Goal: Contribute content

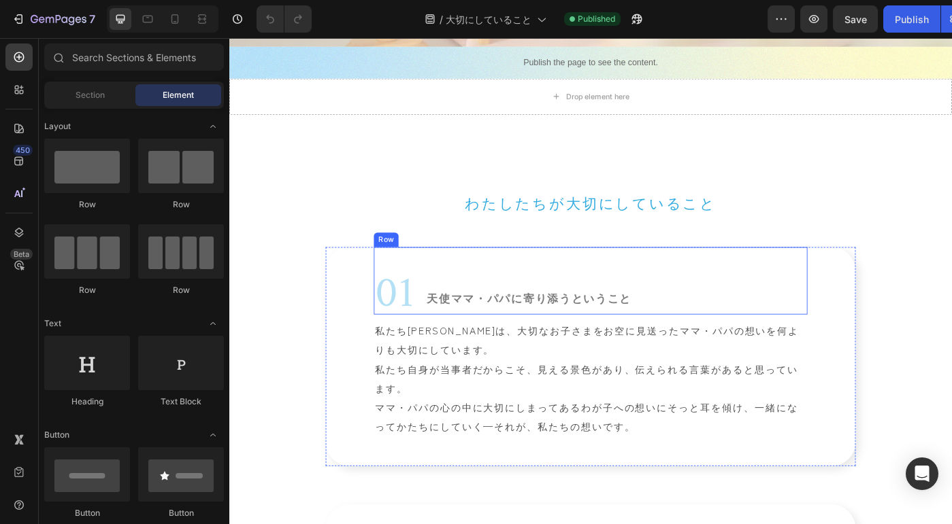
scroll to position [418, 0]
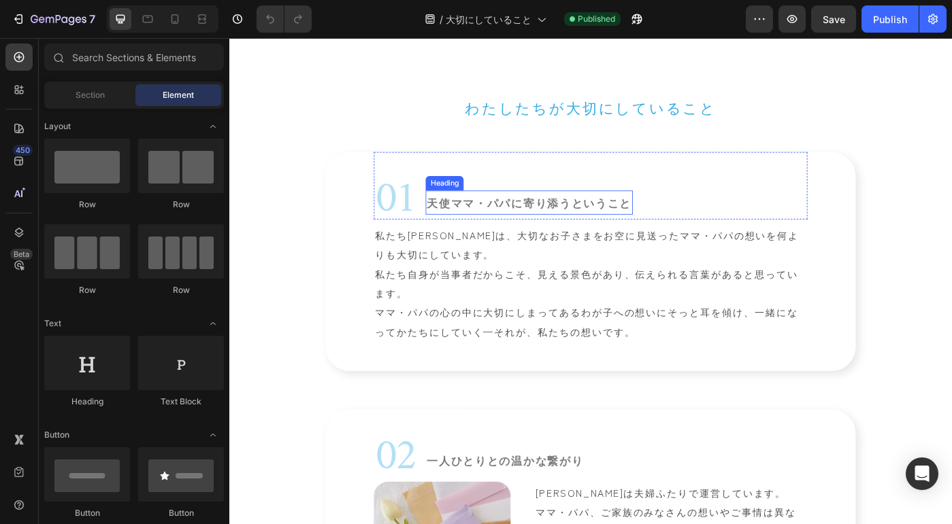
click at [577, 227] on h2 "天使ママ・パパに寄り添うということ" at bounding box center [568, 223] width 234 height 27
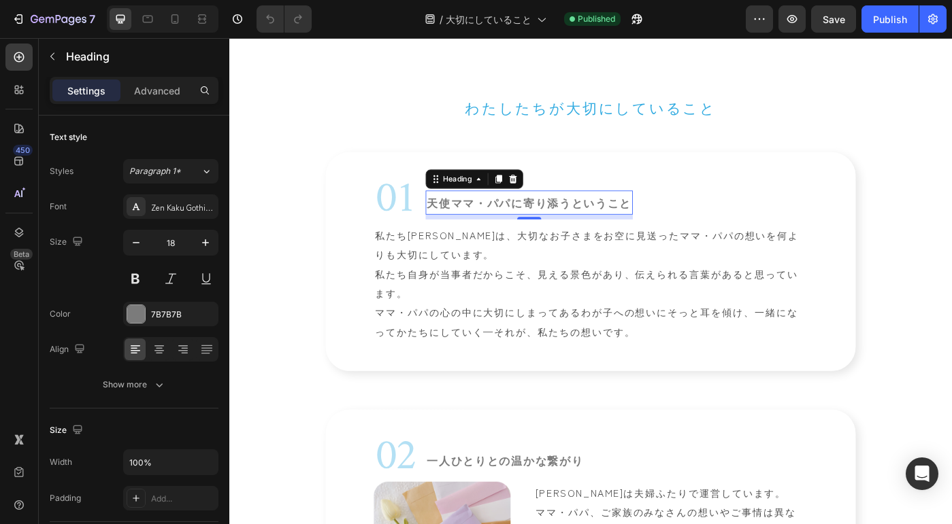
click at [577, 227] on h2 "天使ママ・パパに寄り添うということ" at bounding box center [568, 223] width 234 height 27
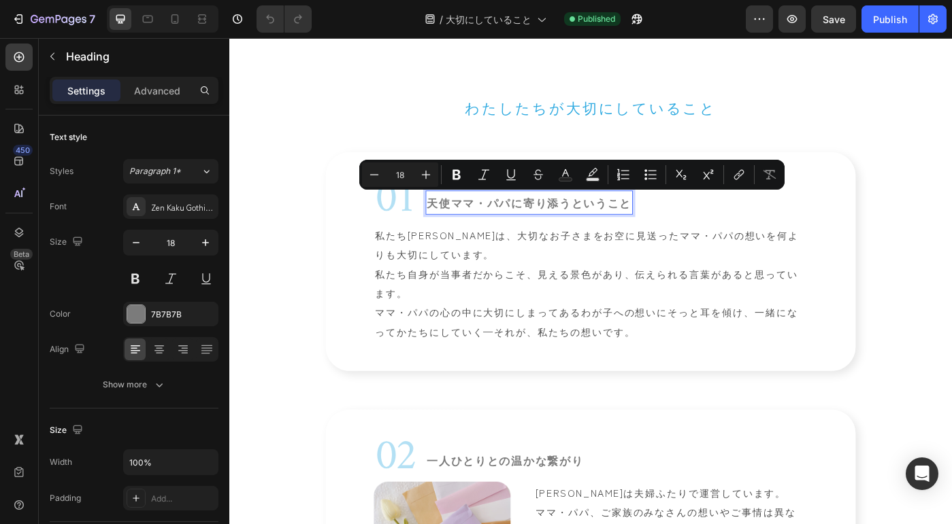
click at [616, 220] on p "天使ママ・パパに寄り添うということ" at bounding box center [567, 224] width 231 height 24
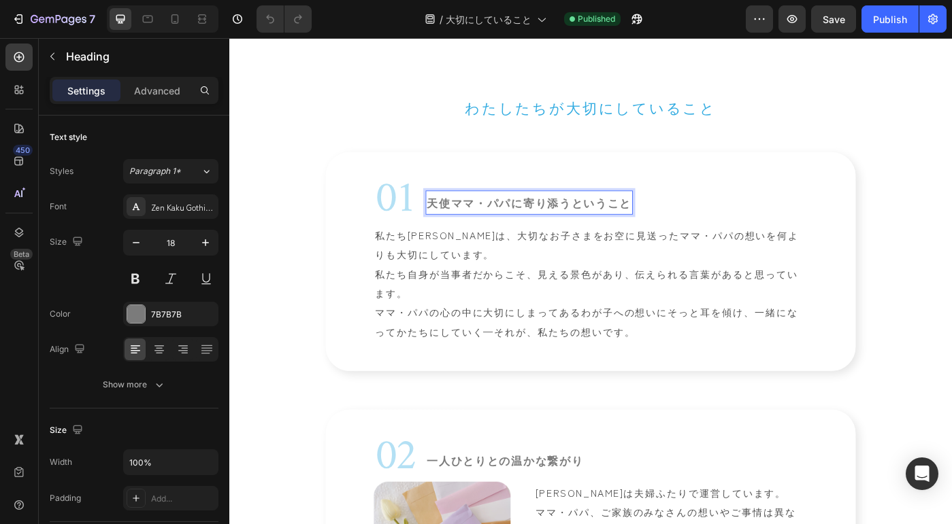
click at [677, 224] on p "天使ママ・パパに寄り添うということ" at bounding box center [567, 224] width 231 height 24
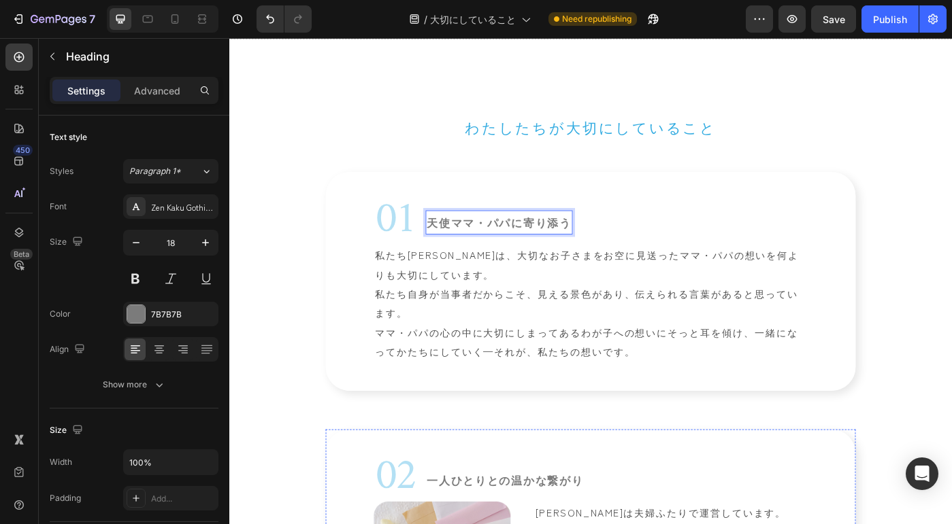
scroll to position [373, 0]
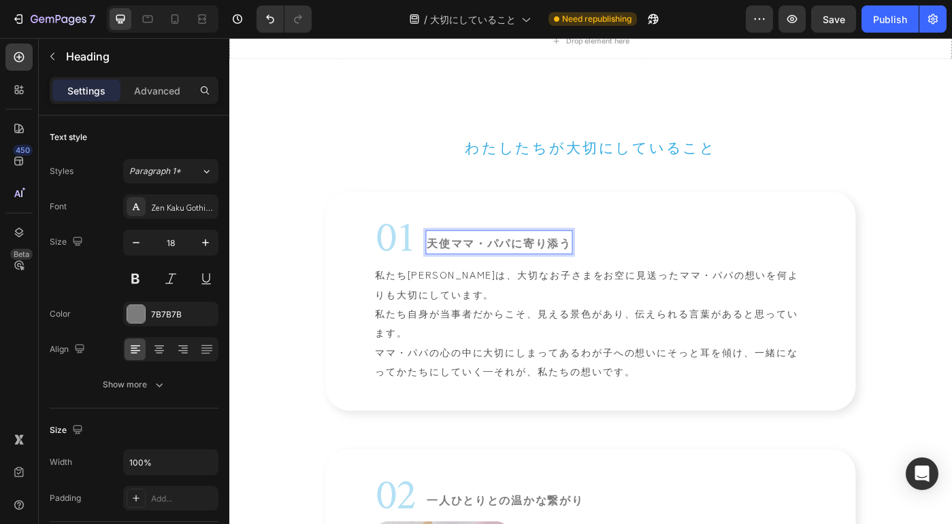
click at [590, 274] on p "天使ママ・パパに寄り添う" at bounding box center [533, 268] width 163 height 24
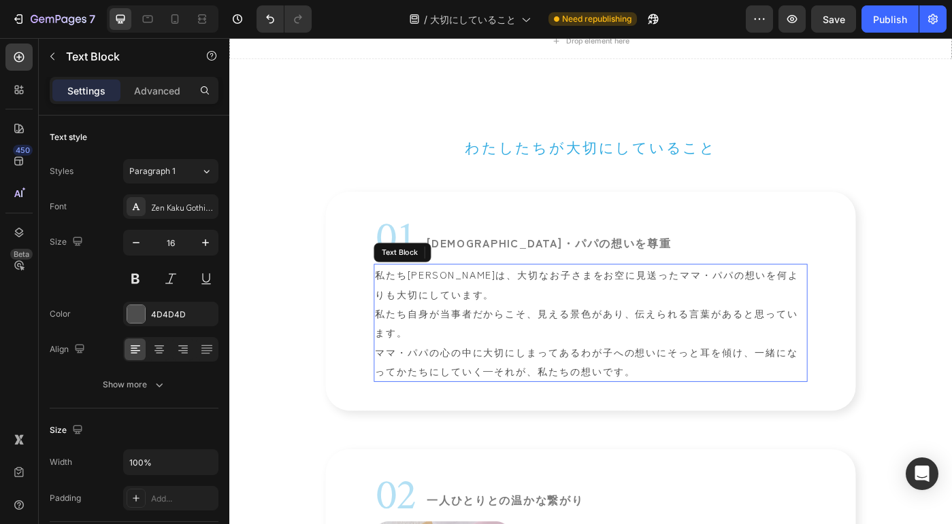
click at [699, 412] on p "私たち[PERSON_NAME]は、大切なお子さまをお空に見送ったママ・パパの想いを何よりも大切にしています。 私たち自身が当事者だからこそ、見える景色があり…" at bounding box center [637, 360] width 487 height 131
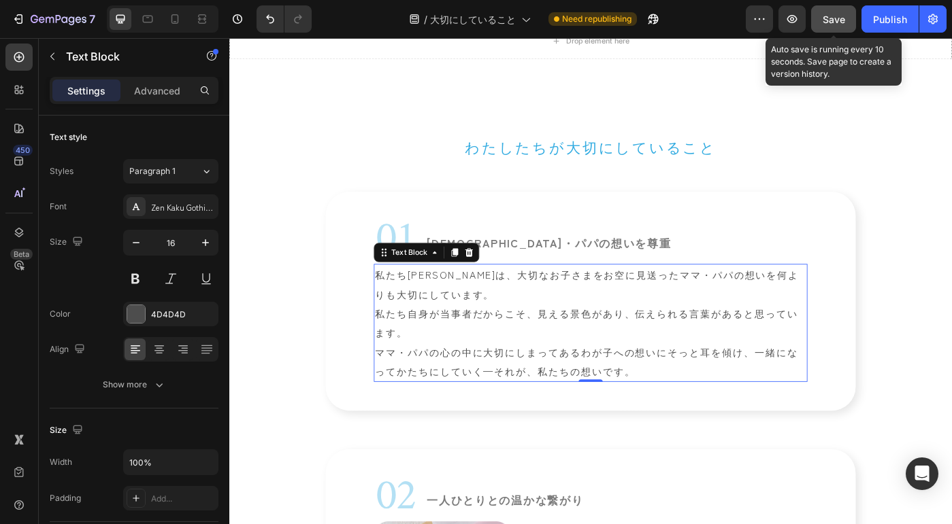
click at [834, 20] on span "Save" at bounding box center [833, 20] width 22 height 12
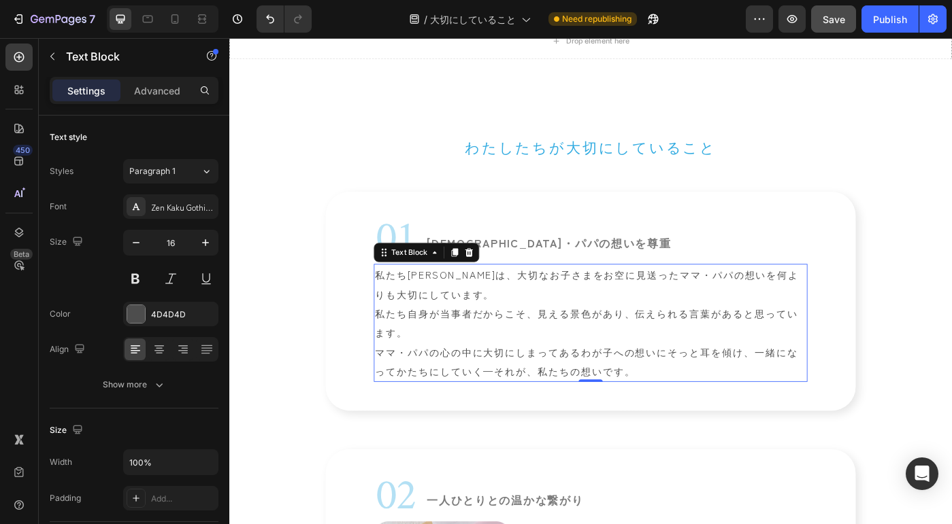
click at [619, 399] on p "私たち[PERSON_NAME]は、大切なお子さまをお空に見送ったママ・パパの想いを何よりも大切にしています。 私たち自身が当事者だからこそ、見える景色があり…" at bounding box center [637, 360] width 487 height 131
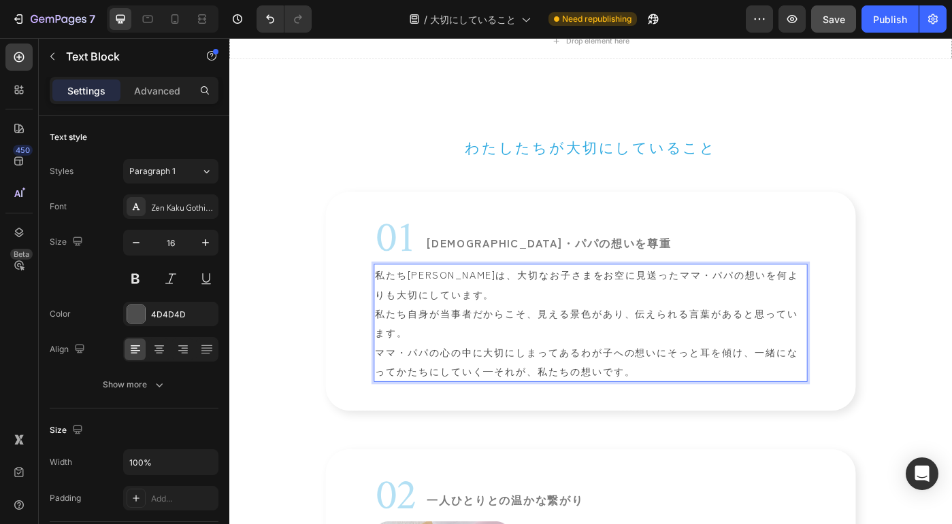
click at [630, 412] on p "私たち[PERSON_NAME]は、大切なお子さまをお空に見送ったママ・パパの想いを何よりも大切にしています。 私たち自身が当事者だからこそ、見える景色があり…" at bounding box center [637, 360] width 487 height 131
click at [636, 413] on p "私たち[PERSON_NAME]は、大切なお子さまをお空に見送ったママ・パパの想いを何よりも大切にしています。 私たち自身が当事者だからこそ、見える景色があり…" at bounding box center [637, 360] width 487 height 131
click at [634, 412] on p "私たち[PERSON_NAME]は、大切なお子さまをお空に見送ったママ・パパの想いを何よりも大切にしています。 私たち自身が当事者だからこそ、見える景色があり…" at bounding box center [637, 360] width 487 height 131
click at [641, 417] on p "私たち[PERSON_NAME]は、大切なお子さまをお空に見送ったママ・パパの想いを何よりも大切にしています。 私たち自身が当事者だからこそ、見える景色があり…" at bounding box center [637, 360] width 487 height 131
click at [725, 414] on p "私たち[PERSON_NAME]は、大切なお子さまをお空に見送ったママ・パパの想いを何よりも大切にしています。 私たち自身が当事者だからこそ、見える景色があり…" at bounding box center [637, 360] width 487 height 131
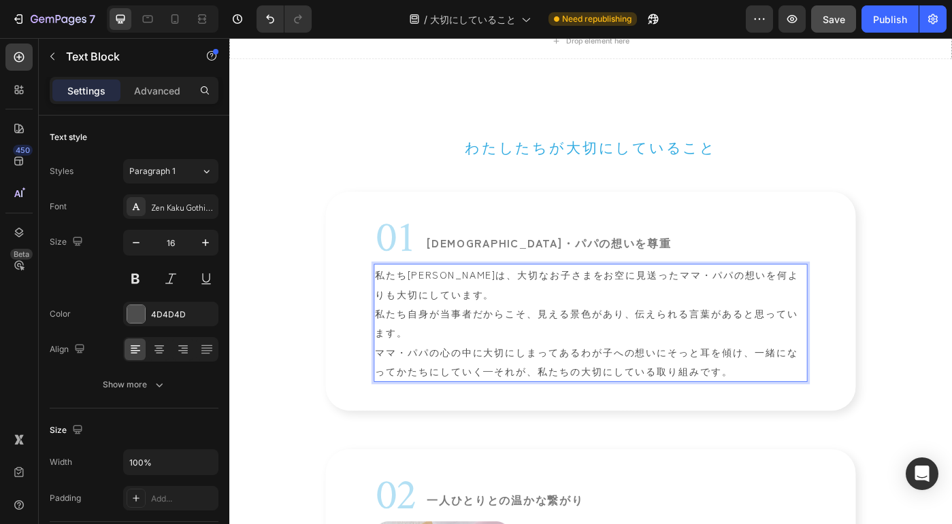
click at [640, 414] on p "私たち[PERSON_NAME]は、大切なお子さまをお空に見送ったママ・パパの想いを何よりも大切にしています。 私たち自身が当事者だからこそ、見える景色があり…" at bounding box center [637, 360] width 487 height 131
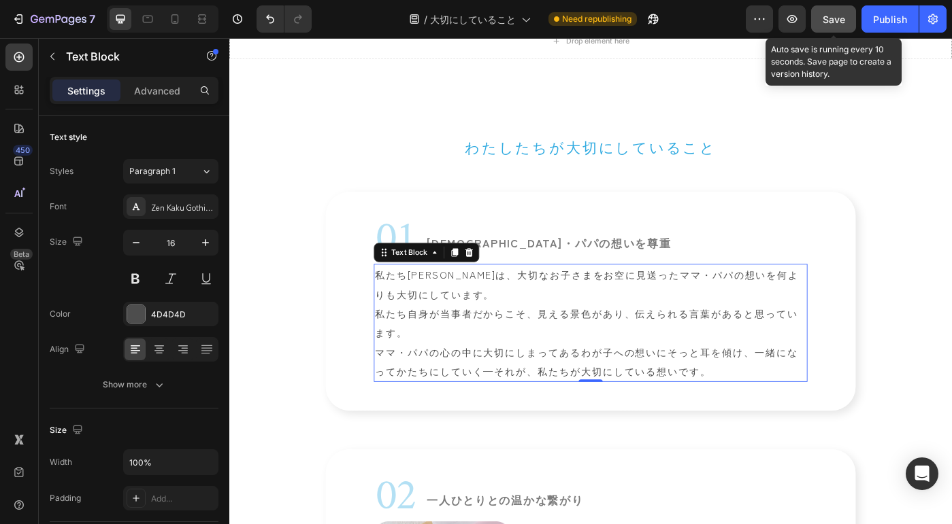
click at [820, 18] on button "Save" at bounding box center [833, 18] width 45 height 27
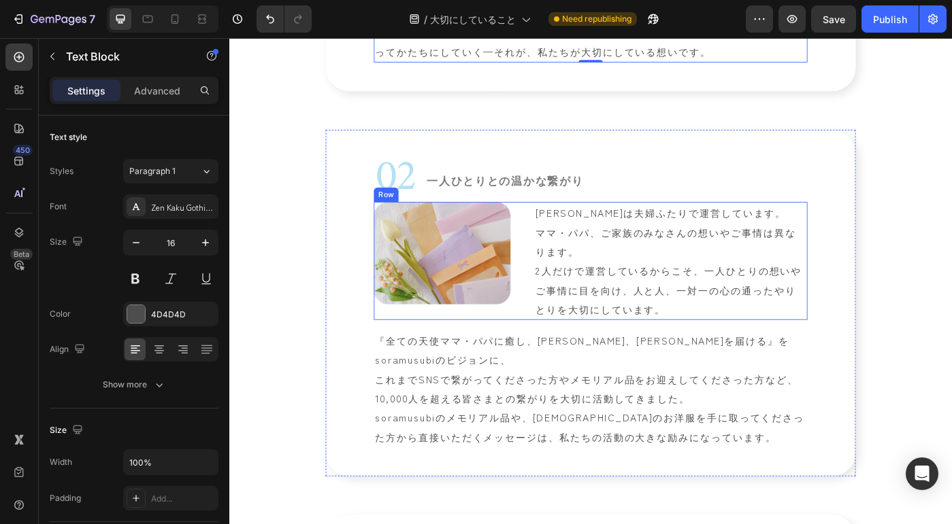
scroll to position [740, 0]
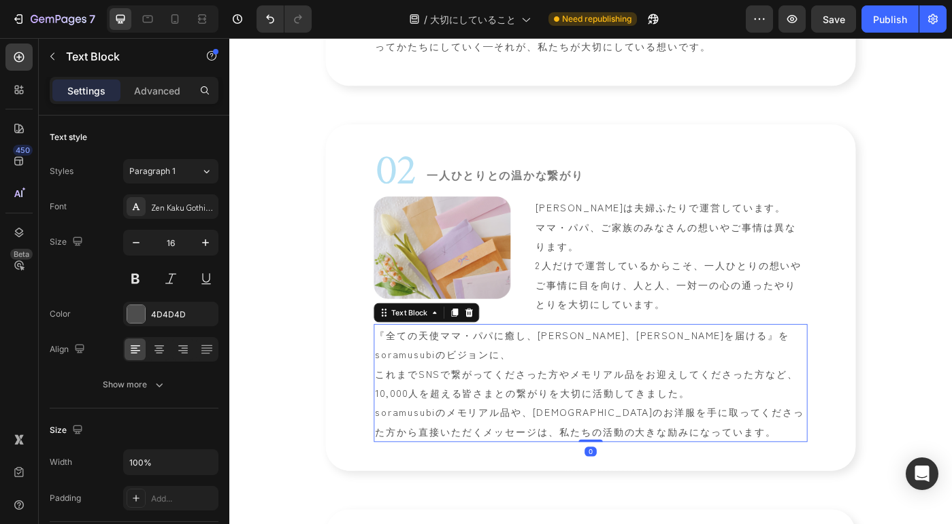
click at [528, 456] on p "『全ての天使ママ・パパに癒し、安らぎ、[PERSON_NAME]を届ける』をsoramusubiのビジョンに、 これまでSNSで繋がってくださった方やメモリア…" at bounding box center [637, 428] width 487 height 131
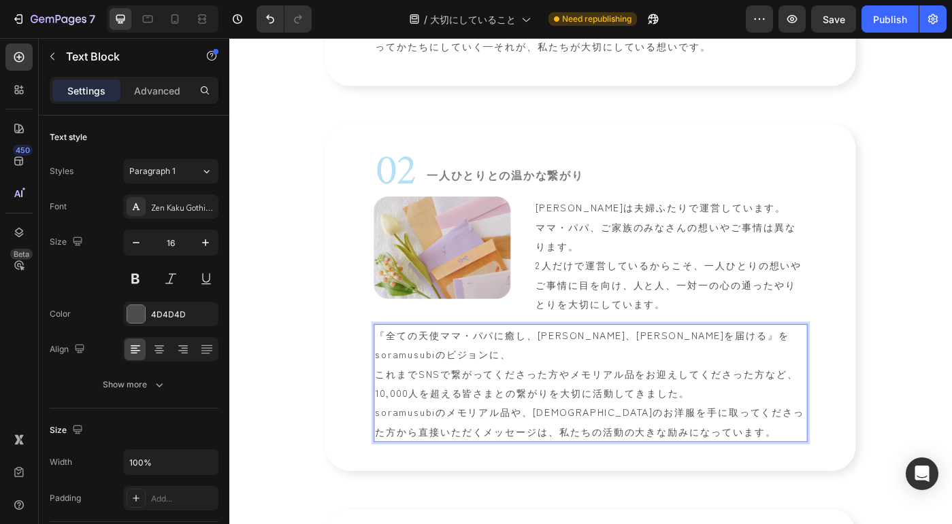
click at [540, 464] on p "『全ての天使ママ・パパに癒し、安らぎ、[PERSON_NAME]を届ける』をsoramusubiのビジョンに、 これまでSNSで繋がってくださった方やメモリア…" at bounding box center [637, 428] width 487 height 131
drag, startPoint x: 478, startPoint y: 461, endPoint x: 541, endPoint y: 464, distance: 63.4
click at [541, 464] on p "『全ての天使ママ・パパに癒し、安らぎ、[PERSON_NAME]を届ける』をsoramusubiのビジョンに、 これまでSNSで繋がってくださった方やメモリア…" at bounding box center [637, 428] width 487 height 131
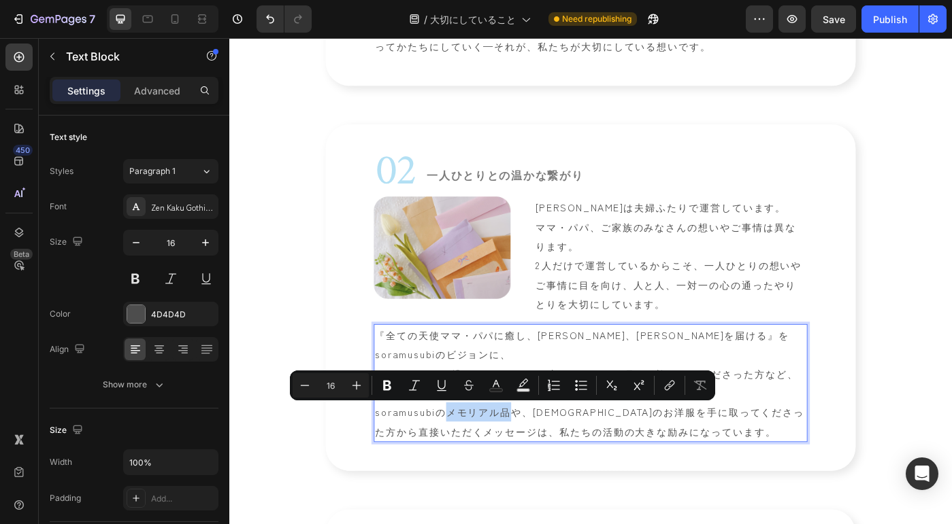
click at [576, 473] on p "『全ての天使ママ・パパに癒し、安らぎ、[PERSON_NAME]を届ける』をsoramusubiのビジョンに、 これまでSNSで繋がってくださった方やメモリア…" at bounding box center [637, 428] width 487 height 131
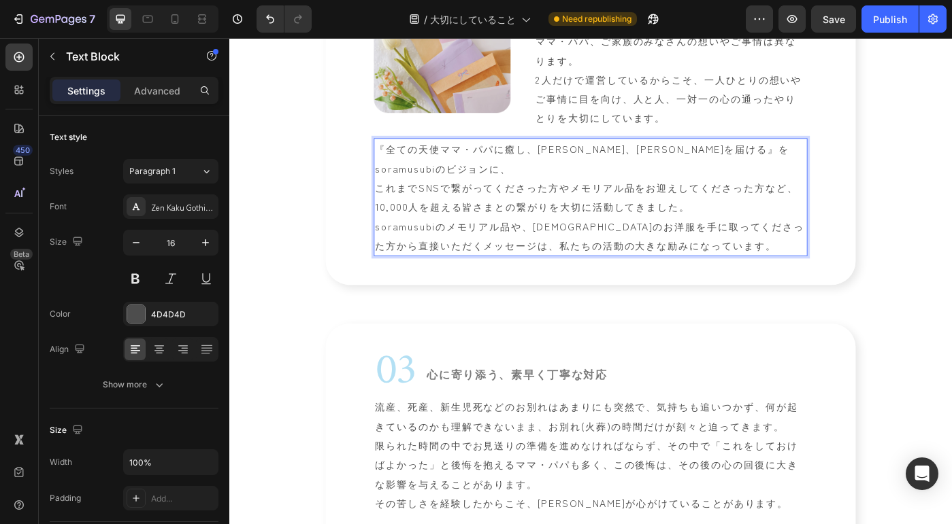
scroll to position [1032, 0]
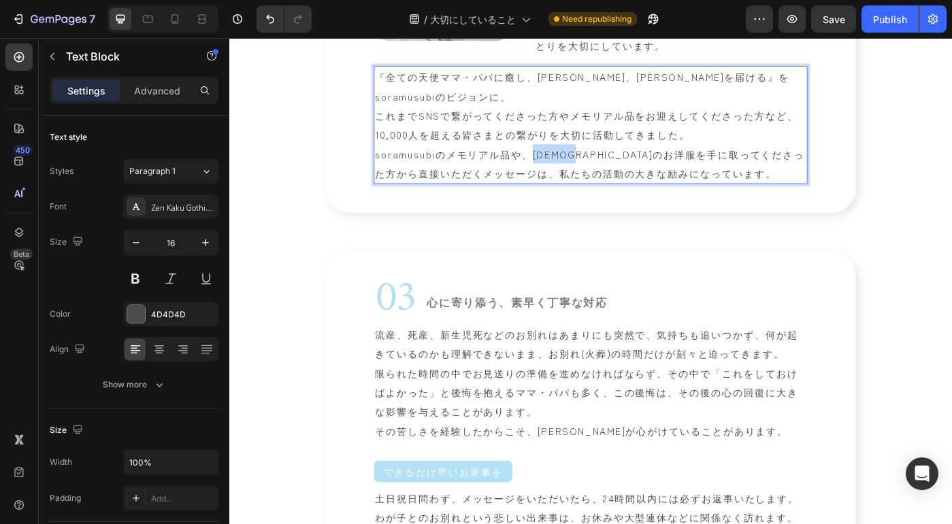
drag, startPoint x: 575, startPoint y: 167, endPoint x: 644, endPoint y: 171, distance: 68.8
click at [644, 171] on p "『全ての天使ママ・パパに癒し、安らぎ、[PERSON_NAME]を届ける』をsoramusubiのビジョンに、 これまでSNSで繋がってくださった方やメモリア…" at bounding box center [637, 136] width 487 height 131
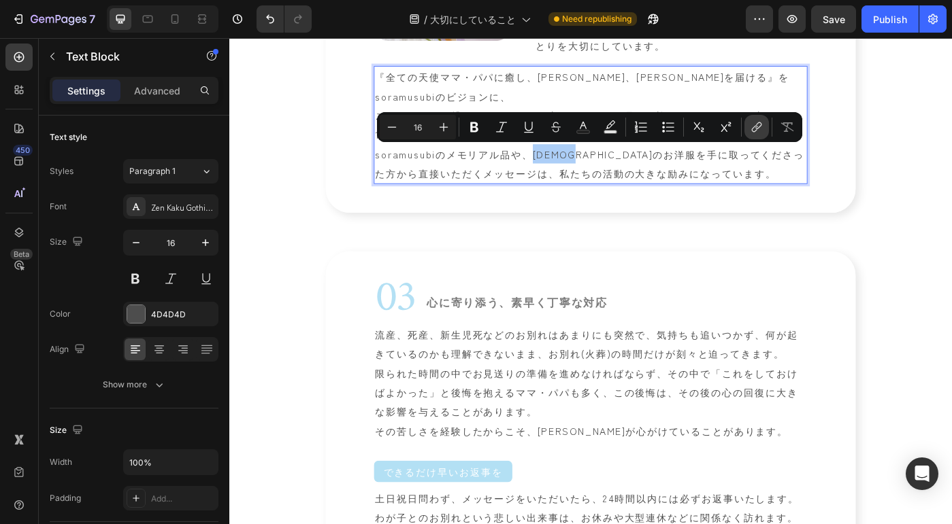
click at [750, 127] on icon "Editor contextual toolbar" at bounding box center [757, 127] width 14 height 14
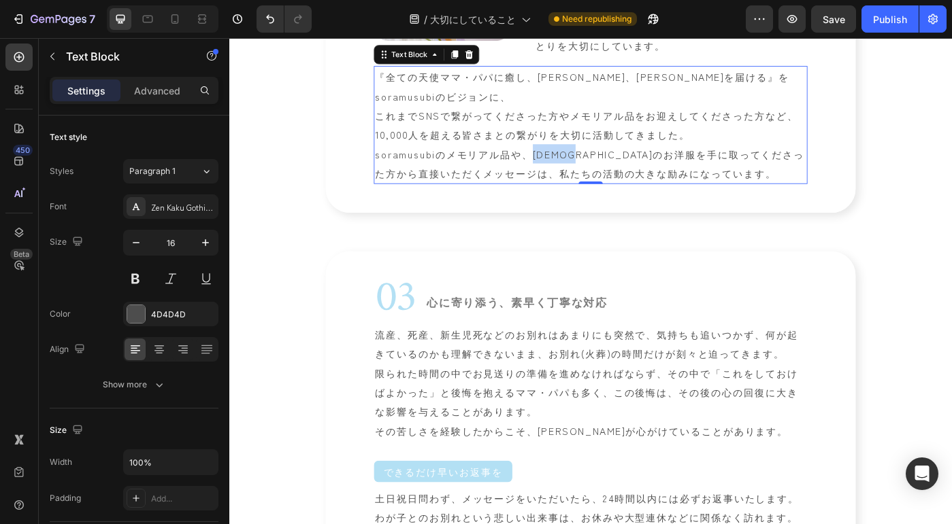
click at [526, 165] on p "『全ての天使ママ・パパに癒し、安らぎ、[PERSON_NAME]を届ける』をsoramusubiのビジョンに、 これまでSNSで繋がってくださった方やメモリア…" at bounding box center [637, 136] width 487 height 131
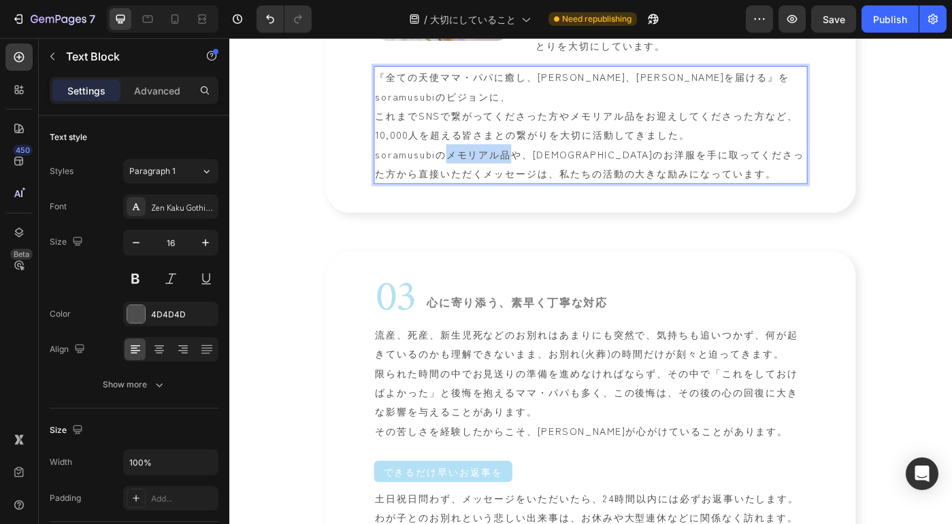
drag, startPoint x: 473, startPoint y: 167, endPoint x: 548, endPoint y: 169, distance: 74.9
click at [548, 169] on p "『全ての天使ママ・パパに癒し、安らぎ、[PERSON_NAME]を届ける』をsoramusubiのビジョンに、 これまでSNSで繋がってくださった方やメモリア…" at bounding box center [637, 136] width 487 height 131
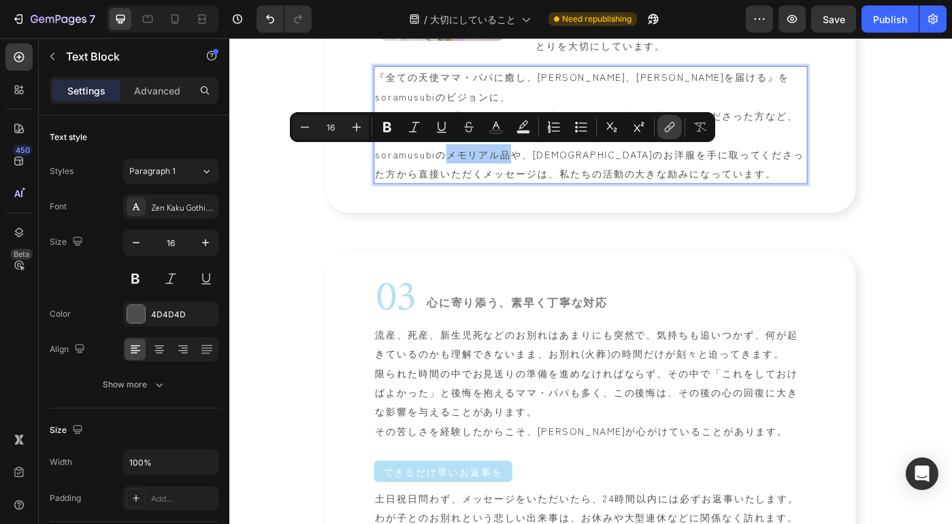
click at [663, 128] on icon "Editor contextual toolbar" at bounding box center [670, 127] width 14 height 14
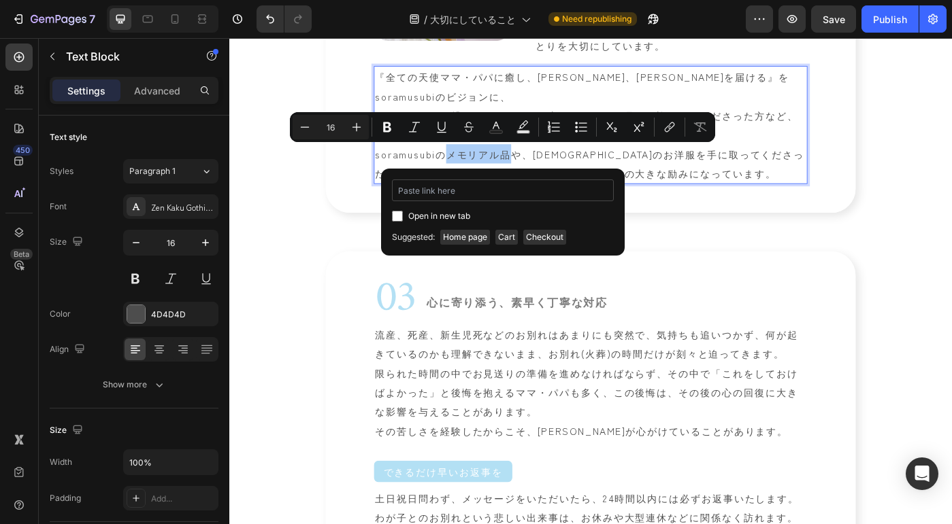
type input "[URL][DOMAIN_NAME]"
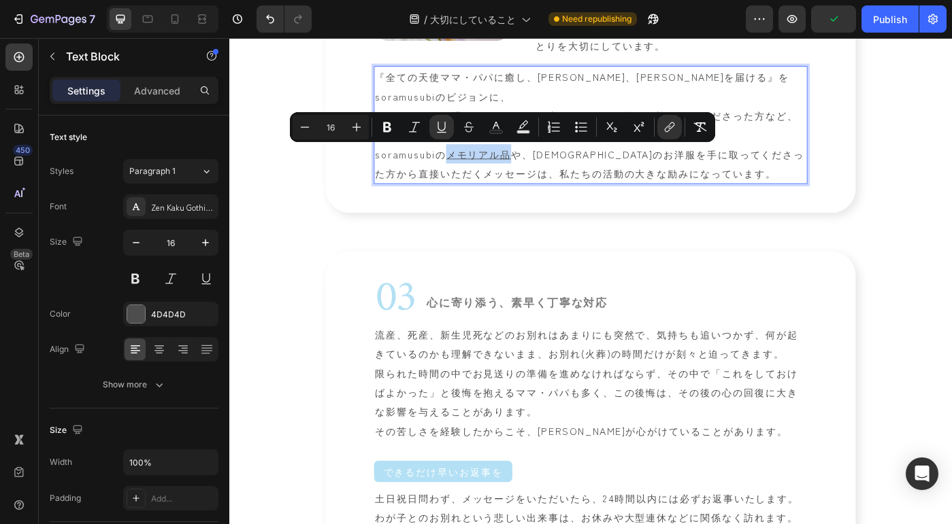
click at [690, 166] on p "『全ての天使ママ・パパに癒し、安らぎ、[PERSON_NAME]を届ける』をsoramusubiのビジョンに、 これまでSNSで繋がってくださった方やメモリア…" at bounding box center [637, 136] width 487 height 131
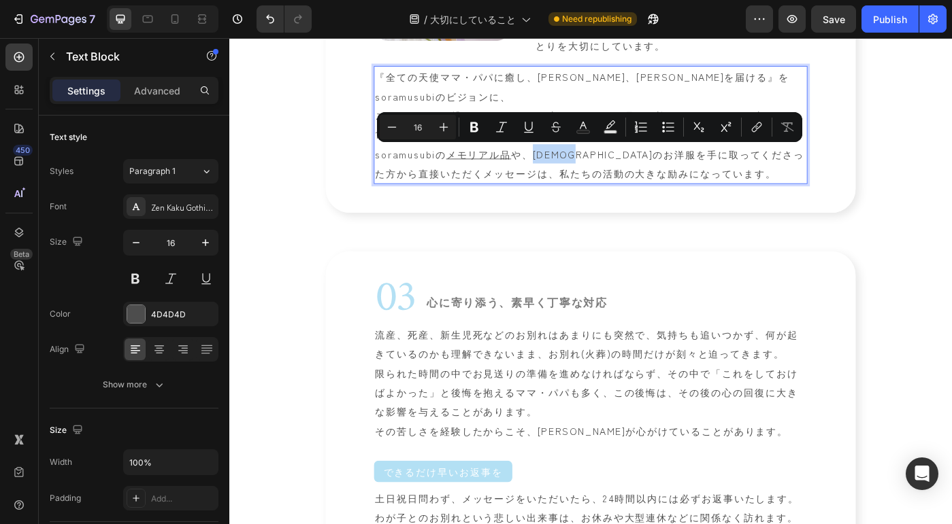
drag, startPoint x: 573, startPoint y: 167, endPoint x: 635, endPoint y: 171, distance: 61.3
click at [641, 169] on p "『全ての天使ママ・パパに癒し、安らぎ、[PERSON_NAME]を届ける』をsoramusubiのビジョンに、 これまでSNSで繋がってくださった方やメモリア…" at bounding box center [637, 136] width 487 height 131
click at [754, 127] on icon "Editor contextual toolbar" at bounding box center [757, 127] width 14 height 14
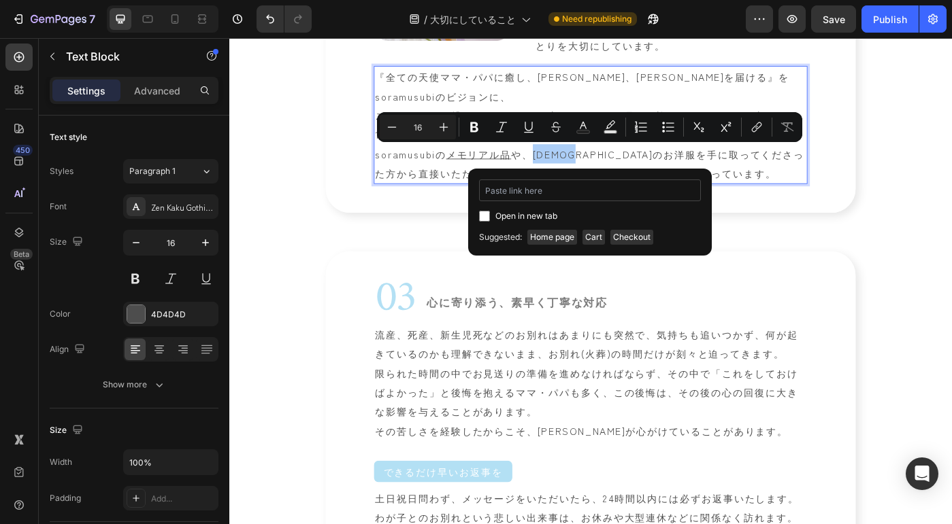
type input "[URL][DOMAIN_NAME]"
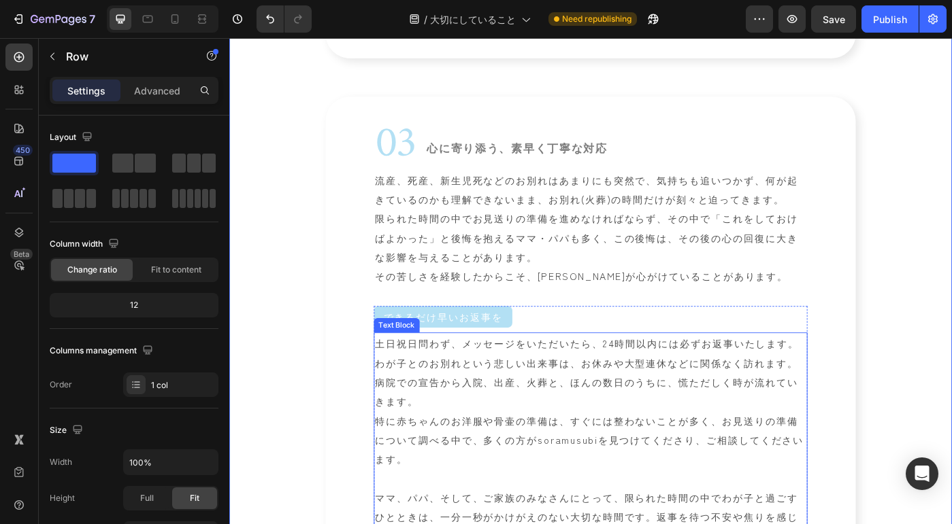
scroll to position [1214, 0]
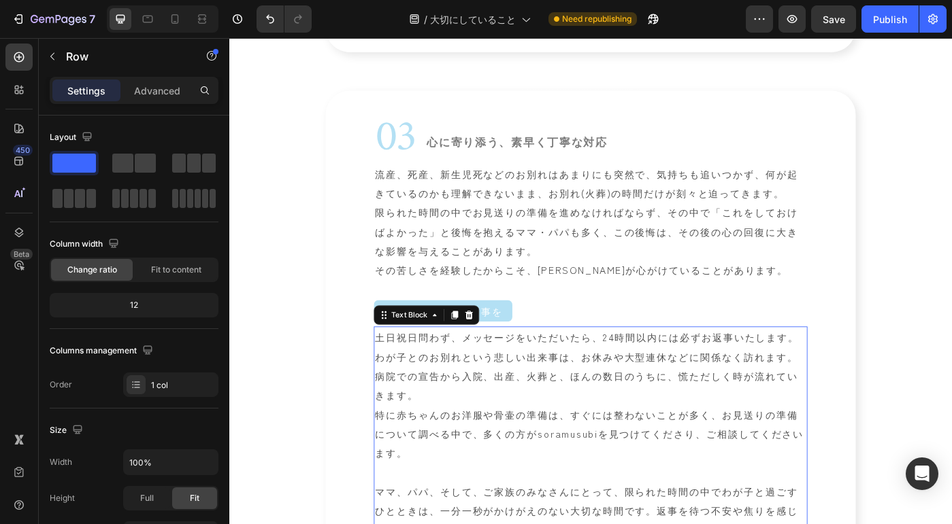
click at [736, 378] on p "土日祝日問わず、メッセージをいただいたら、24時間以内には必ずお返事いたします。 わが子とのお別れという悲しい出来事は、お休みや大型連休などに関係なく訪れます…" at bounding box center [637, 495] width 487 height 261
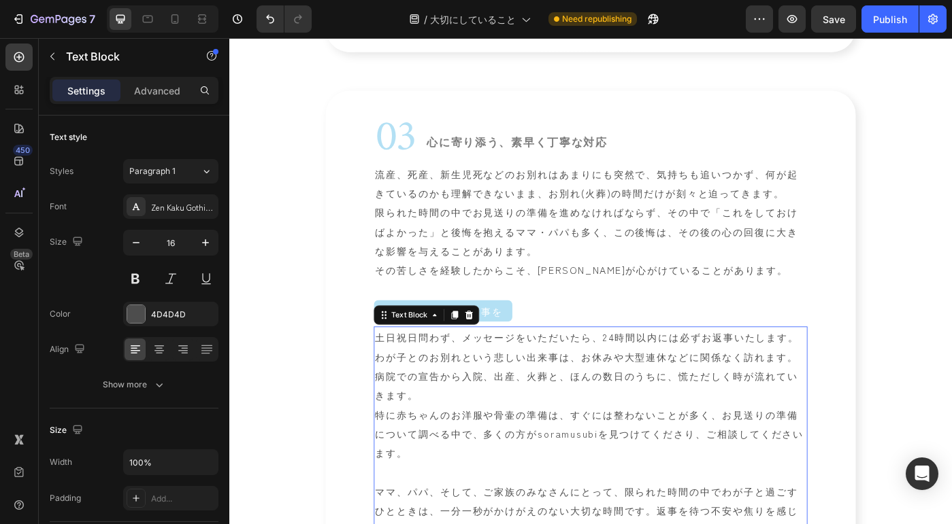
click at [736, 378] on p "土日祝日問わず、メッセージをいただいたら、24時間以内には必ずお返事いたします。 わが子とのお別れという悲しい出来事は、お休みや大型連休などに関係なく訪れます…" at bounding box center [637, 495] width 487 height 261
click at [701, 437] on p "土日祝日問わず、メッセージをいただいたら、24時間以内に必ずお返事いたします。 わが子とのお別れという悲しい出来事は、お休みや大型連休などに関係なく訪れます。…" at bounding box center [637, 495] width 487 height 261
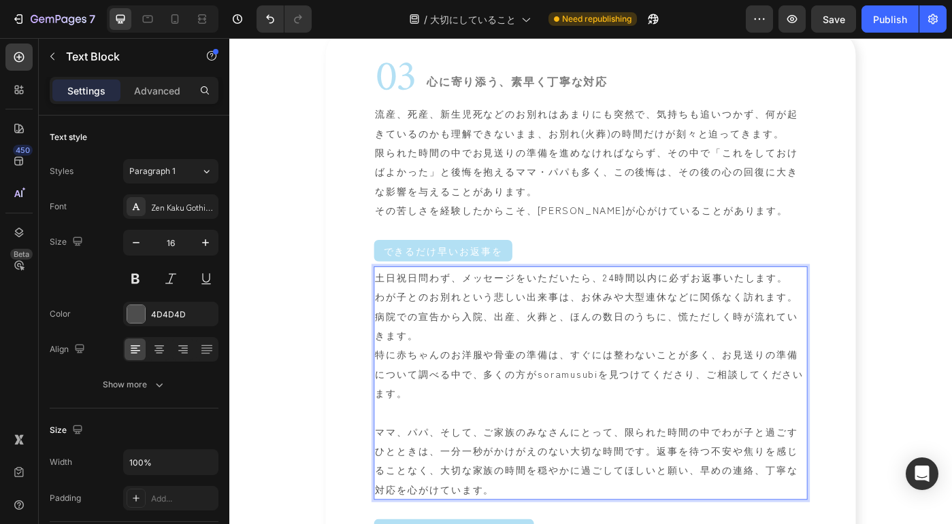
scroll to position [1318, 0]
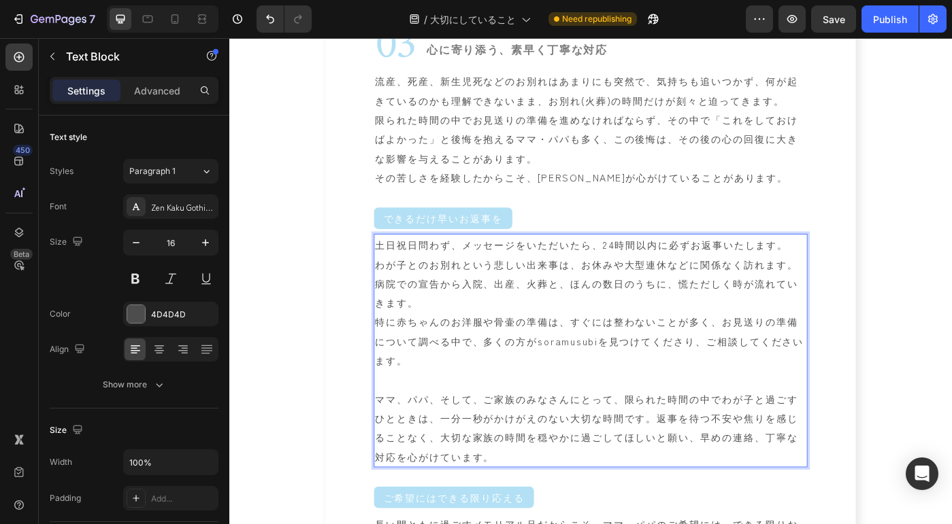
click at [701, 437] on p "土日祝日問わず、メッセージをいただいたら、24時間以内に必ずお返事いたします。 わが子とのお別れという悲しい出来事は、お休みや大型連休などに関係なく訪れます。…" at bounding box center [637, 391] width 487 height 261
click at [696, 424] on p "土日祝日問わず、メッセージをいただいたら、24時間以内に必ずお返事いたします。 わが子とのお別れという悲しい出来事は、お休みや大型連休などに関係なく訪れます。…" at bounding box center [637, 391] width 487 height 261
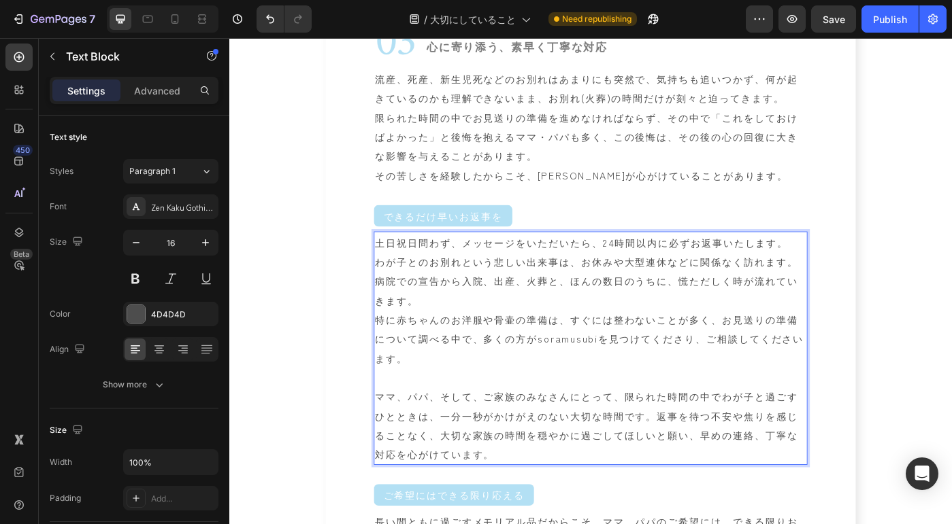
scroll to position [1324, 0]
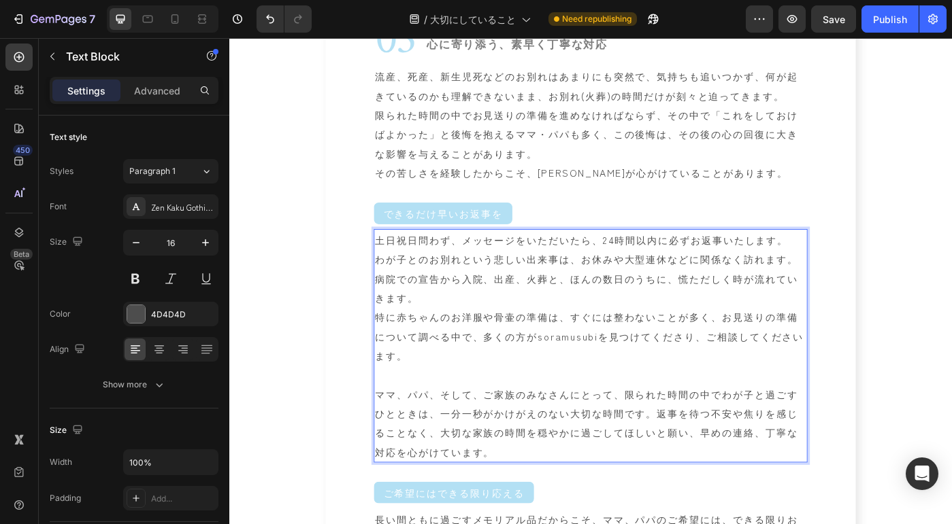
click at [765, 375] on p "土日祝日問わず、メッセージをいただいたら、24時間以内に必ずお返事いたします。 わが子とのお別れという悲しい出来事は、お休みや大型連休などに関係なく訪れます。…" at bounding box center [637, 385] width 487 height 261
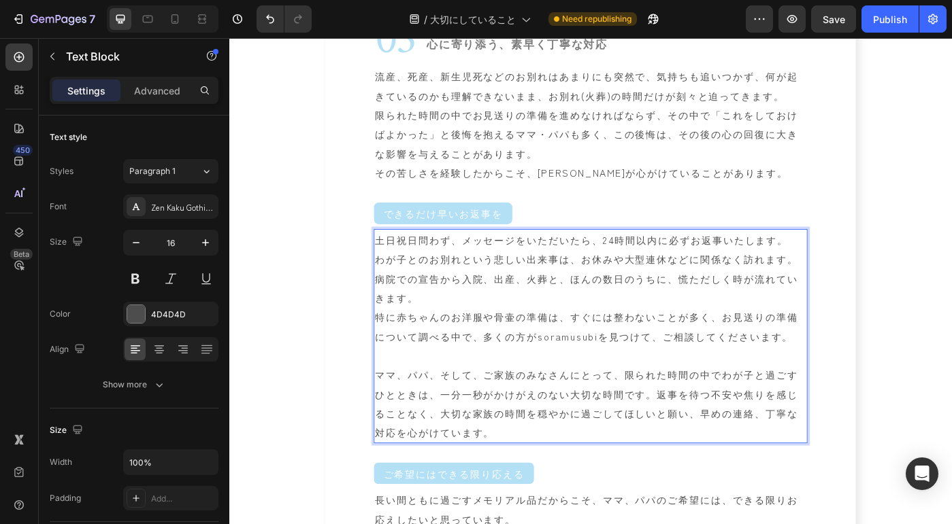
click at [620, 415] on p "土日祝日問わず、メッセージをいただいたら、24時間以内に必ずお返事いたします。 わが子とのお別れという悲しい出来事は、お休みや大型連休などに関係なく訪れます。…" at bounding box center [637, 374] width 487 height 239
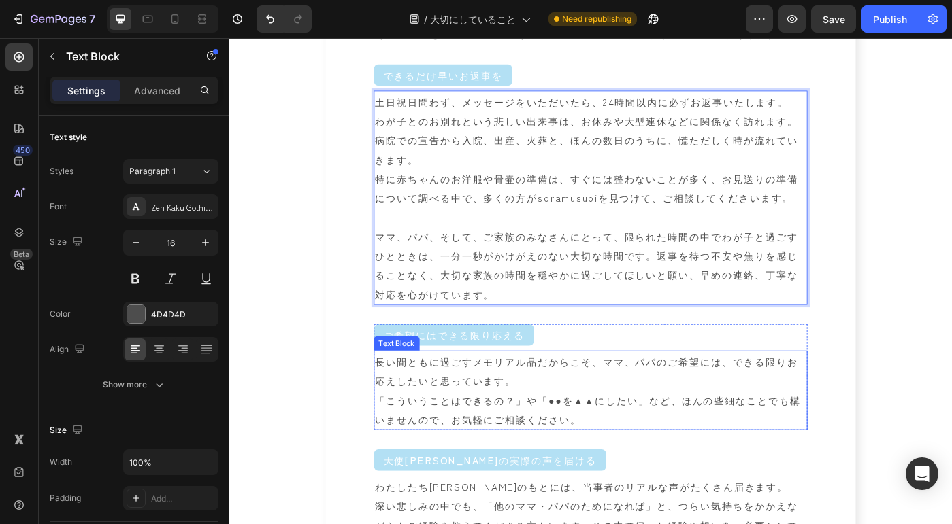
scroll to position [1482, 0]
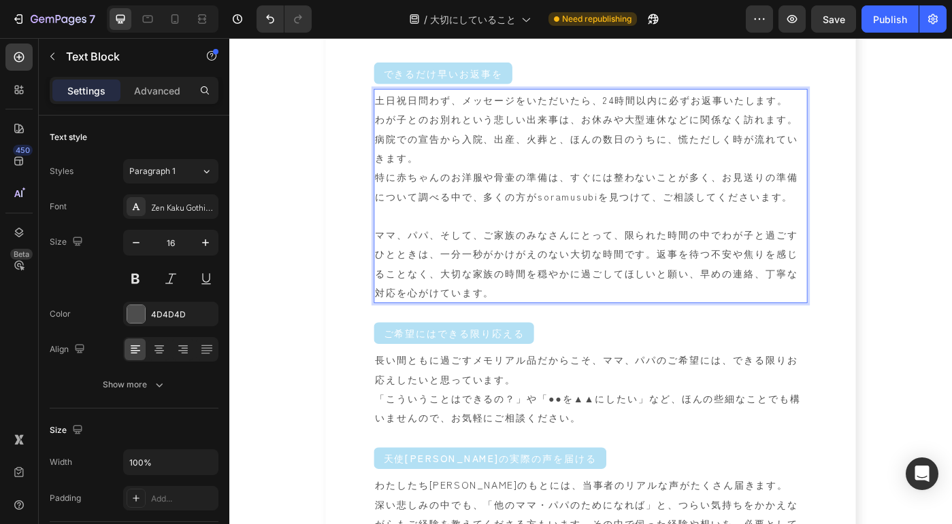
click at [844, 325] on p "土日祝日問わず、メッセージをいただいたら、24時間以内に必ずお返事いたします。 わが子とのお別れという悲しい出来事は、お休みや大型連休などに関係なく訪れます。…" at bounding box center [637, 216] width 487 height 239
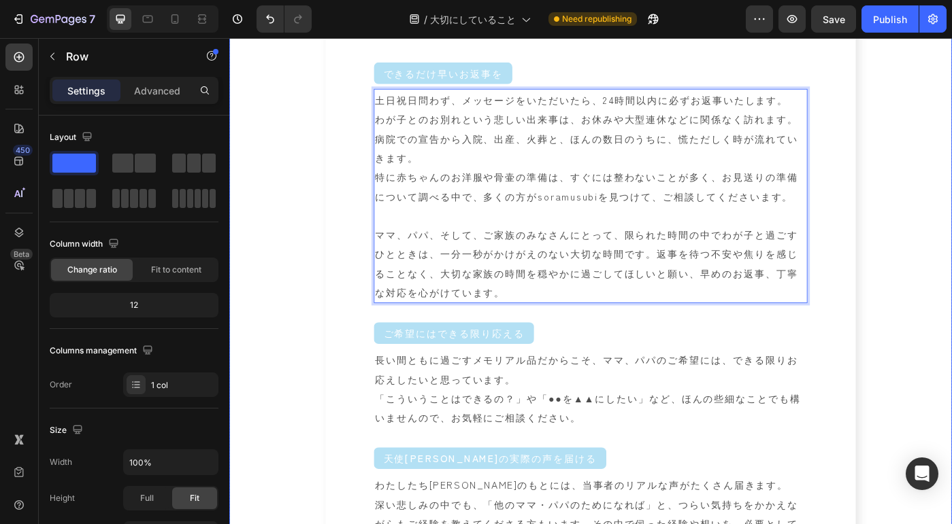
click at [950, 444] on div "01 Heading 天使ママ・パパの想いを尊重 Heading Row 私たちsoramusubiは、大切なお子さまをお空に見送ったママ・パパの想いを何より…" at bounding box center [637, 206] width 816 height 2275
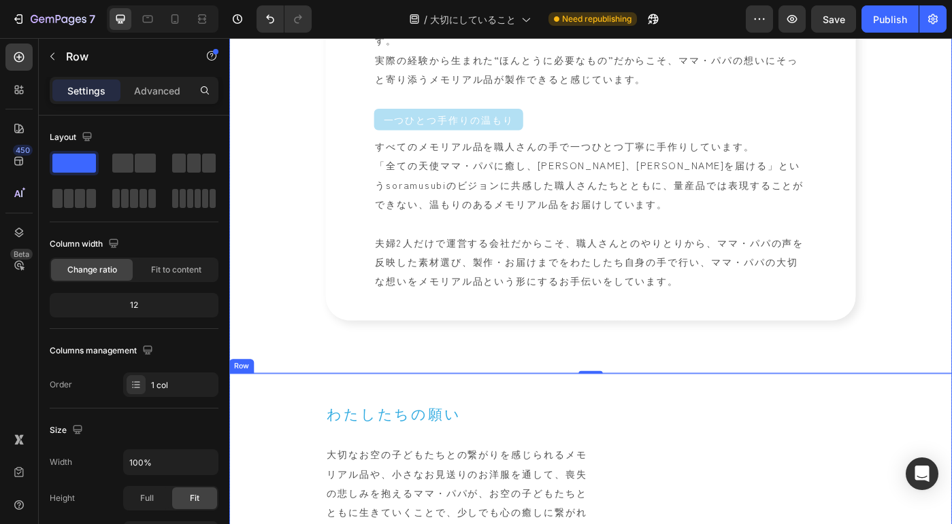
scroll to position [2431, 0]
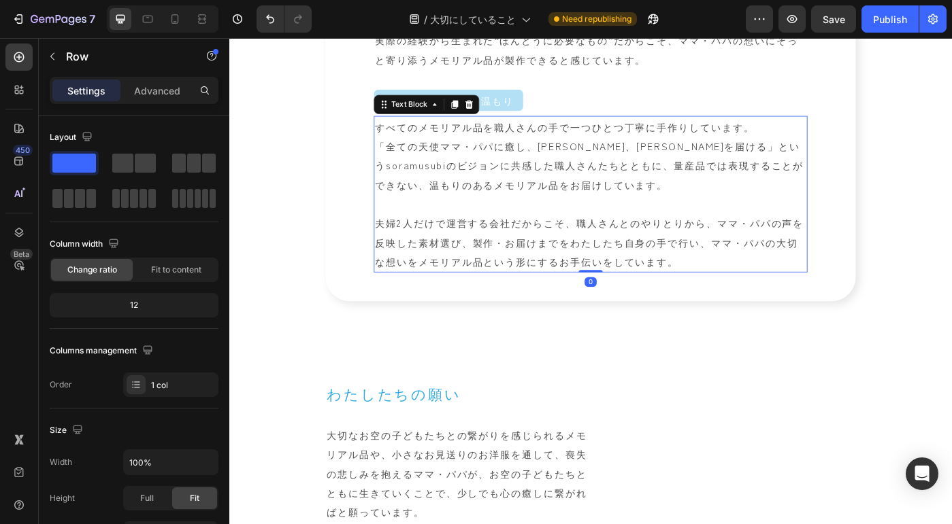
click at [773, 301] on p "すべてのメモリアル品を職人さんの手で一つひとつ丁寧に手作りしています。 「全ての天使ママ・パパに癒し、安らぎ、[PERSON_NAME]を届ける」というsor…" at bounding box center [637, 214] width 487 height 174
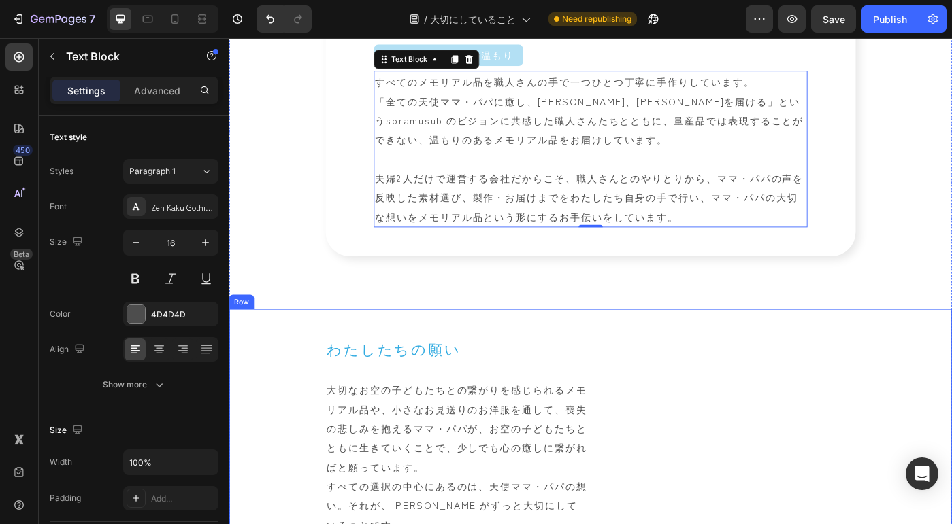
scroll to position [2516, 0]
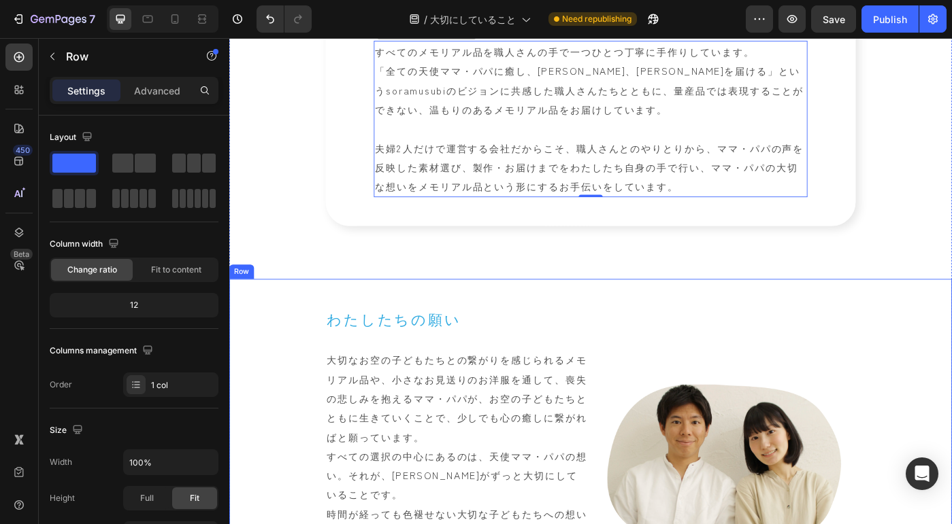
click at [260, 450] on div "わたしたちの願い Heading 大切なお空の子どもたちとの繋がりを感じられるメモリアル品や、小さなお見送りのお洋服を通して、喪失の悲しみを抱えるママ・パパが…" at bounding box center [637, 519] width 816 height 419
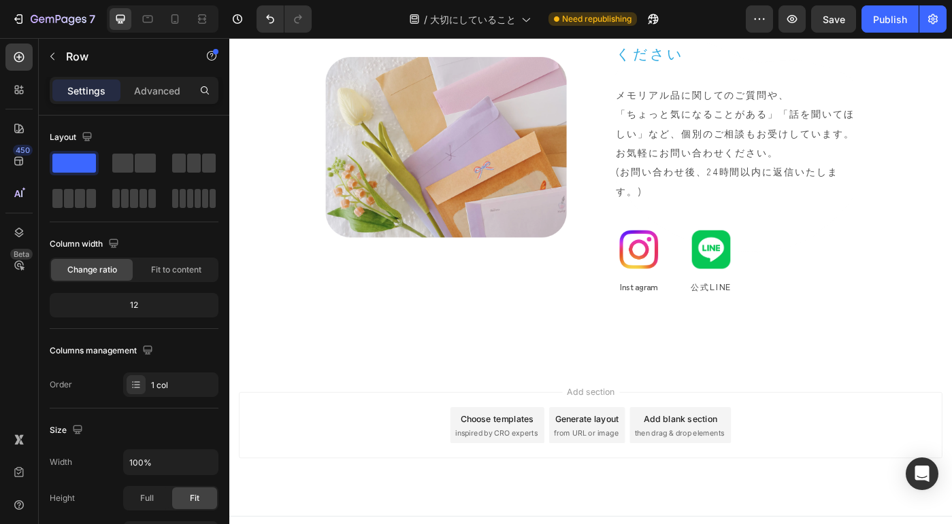
scroll to position [3415, 0]
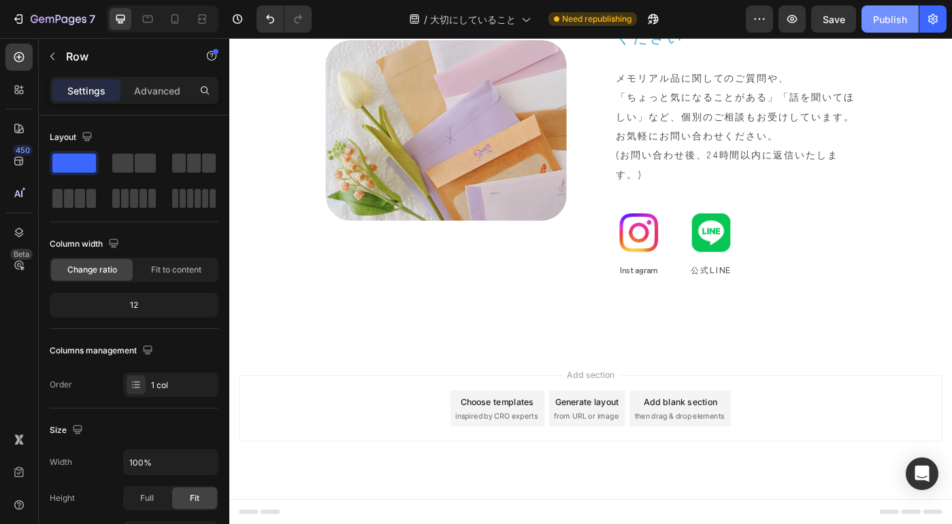
click at [876, 25] on div "Publish" at bounding box center [890, 19] width 34 height 14
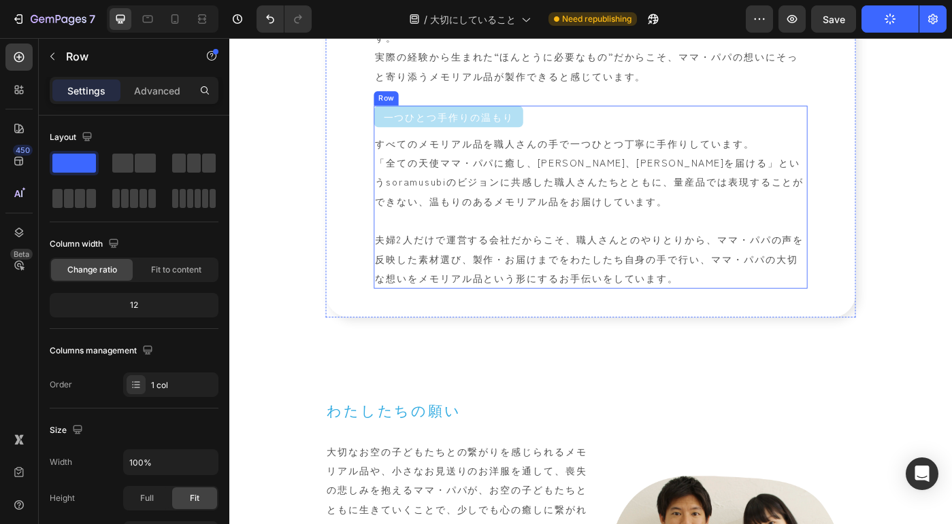
scroll to position [2171, 0]
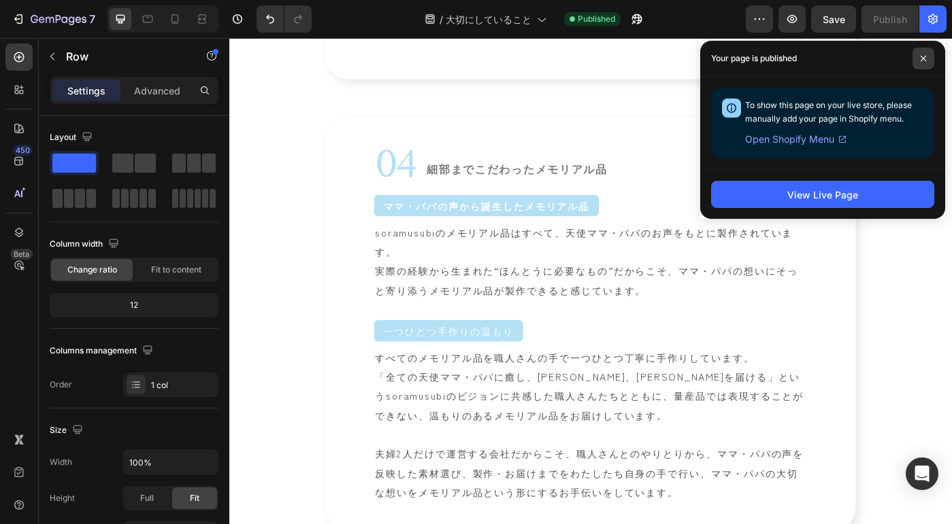
click at [923, 57] on icon at bounding box center [923, 58] width 7 height 7
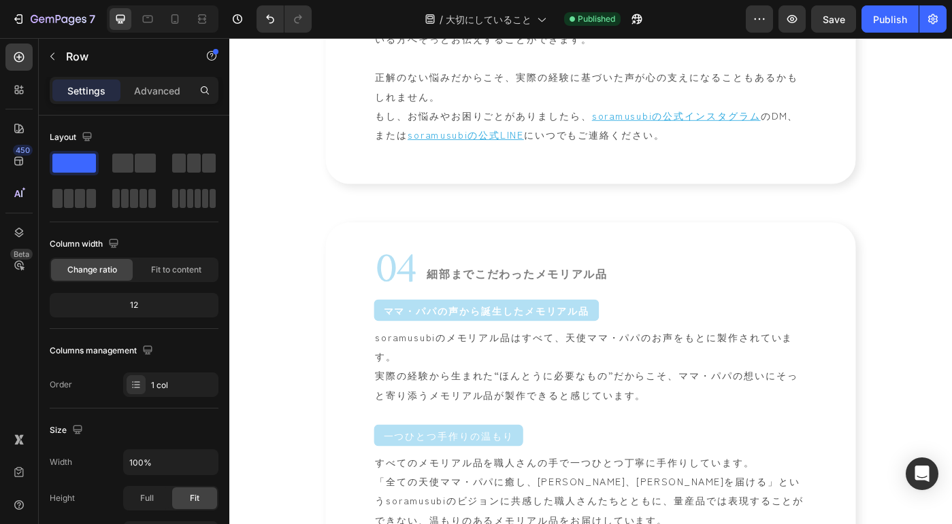
scroll to position [2043, 0]
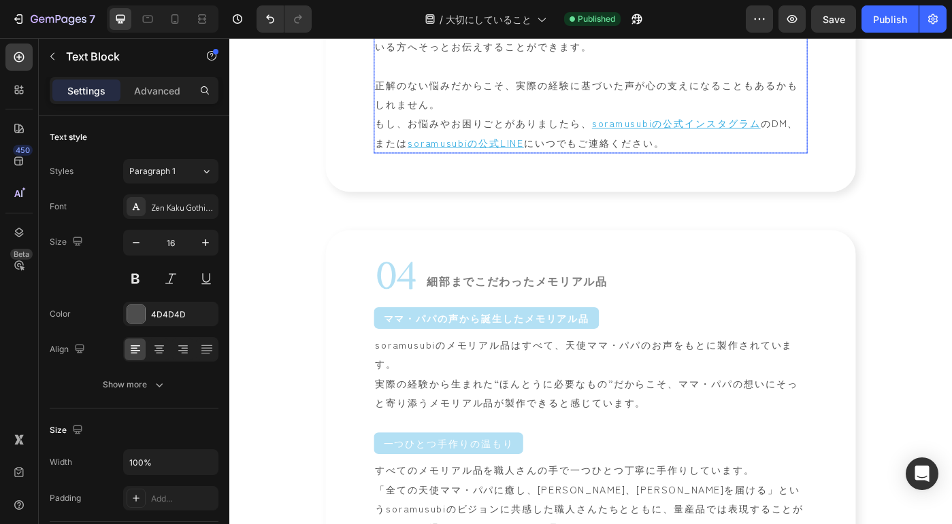
click at [615, 167] on p "わたしたち[PERSON_NAME]のもとには、当事者のリアルな声がたくさん届きます。 深い悲しみの中でも、「他のママ・パパのためになれば」と、つらい気持ちを…" at bounding box center [637, 69] width 487 height 196
click at [610, 167] on p "わたしたち[PERSON_NAME]のもとには、当事者のリアルな声がたくさん届きます。 深い悲しみの中でも、「他のママ・パパのためになれば」と、つらい気持ちを…" at bounding box center [637, 69] width 487 height 196
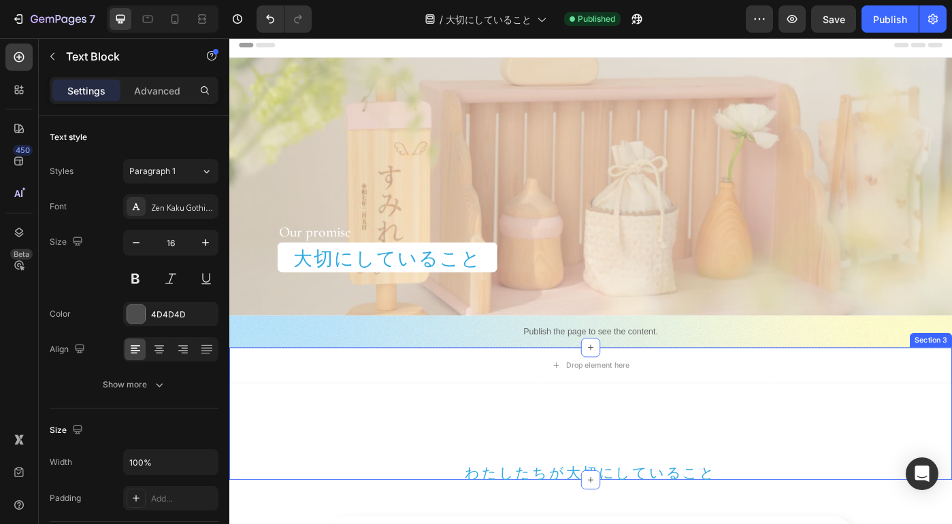
scroll to position [0, 0]
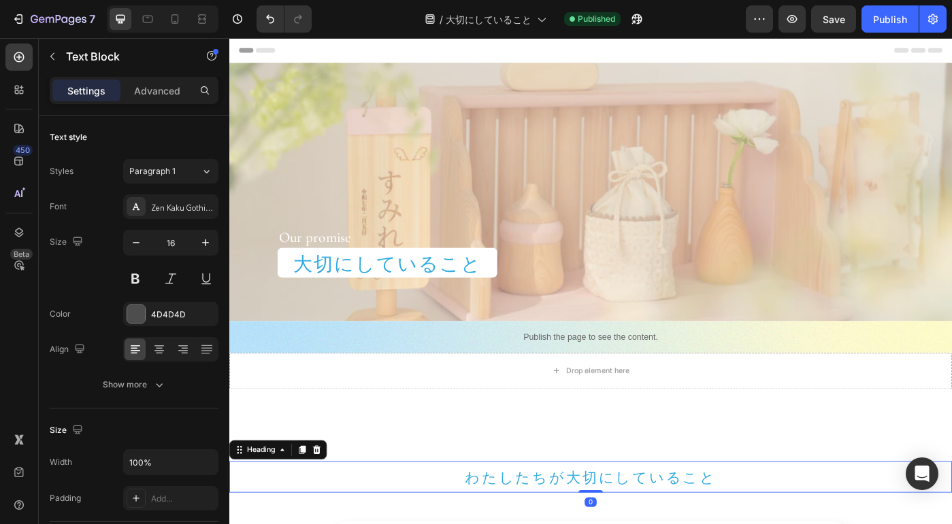
click at [669, 524] on h2 "わたしたちが大切にしていること" at bounding box center [637, 533] width 816 height 35
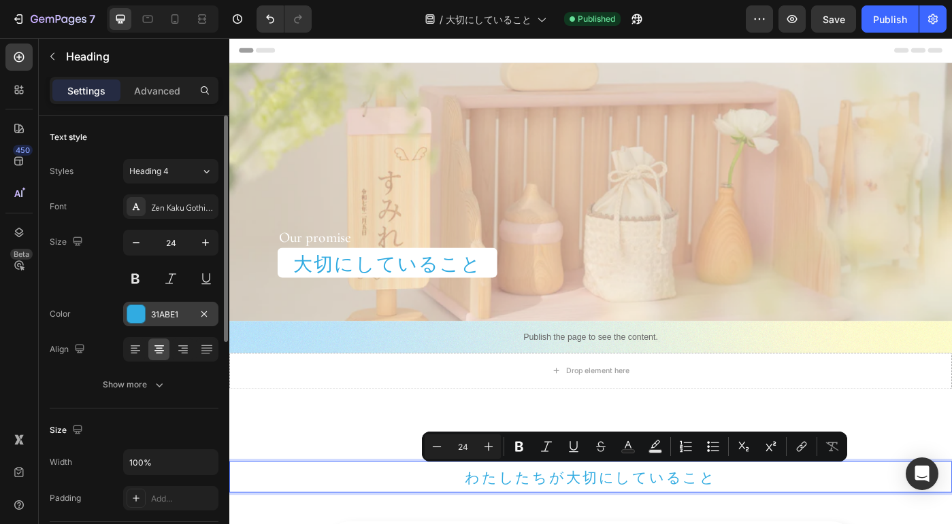
click at [184, 313] on div "31ABE1" at bounding box center [170, 315] width 39 height 12
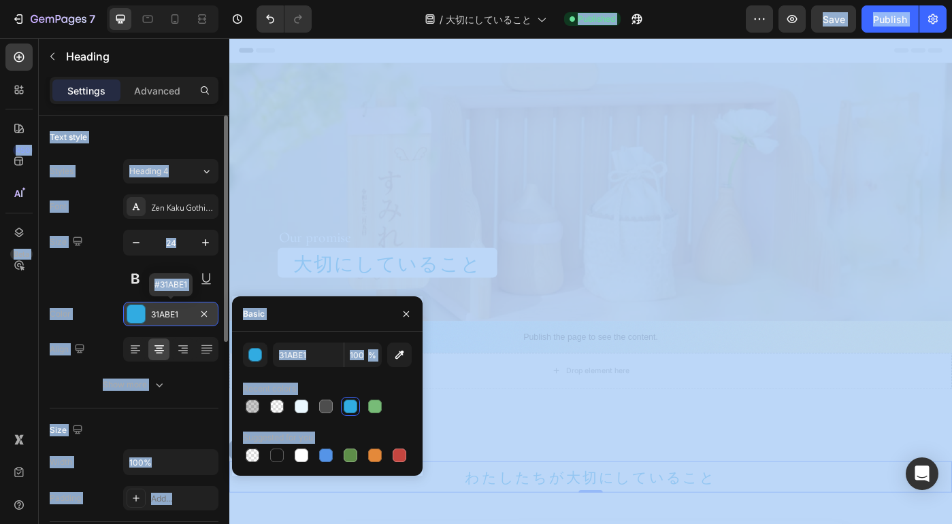
click at [186, 311] on div "31ABE1" at bounding box center [170, 315] width 39 height 12
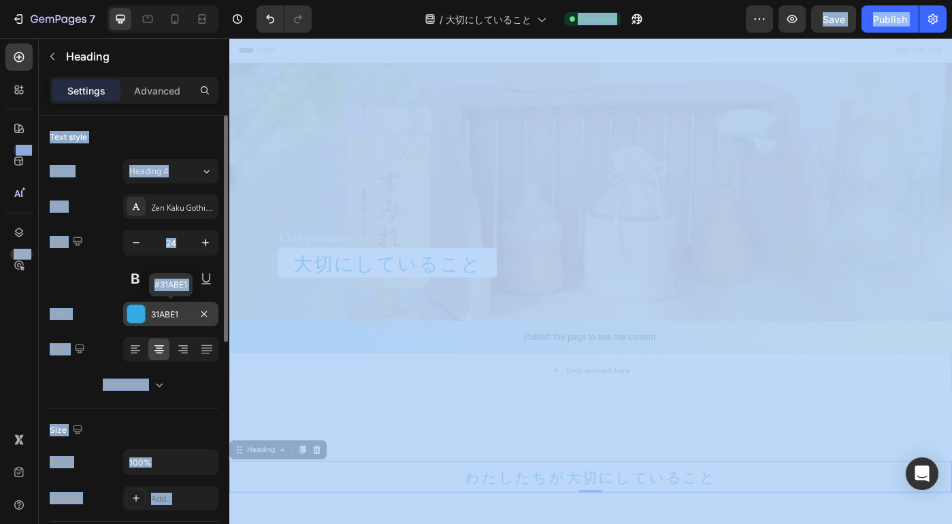
click at [184, 312] on div "31ABE1" at bounding box center [170, 315] width 39 height 12
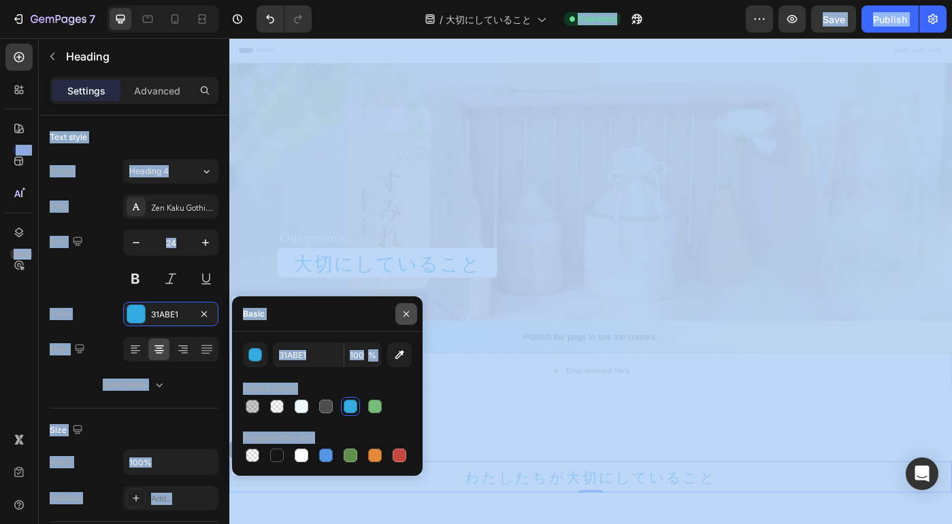
click at [404, 309] on icon "button" at bounding box center [406, 314] width 11 height 11
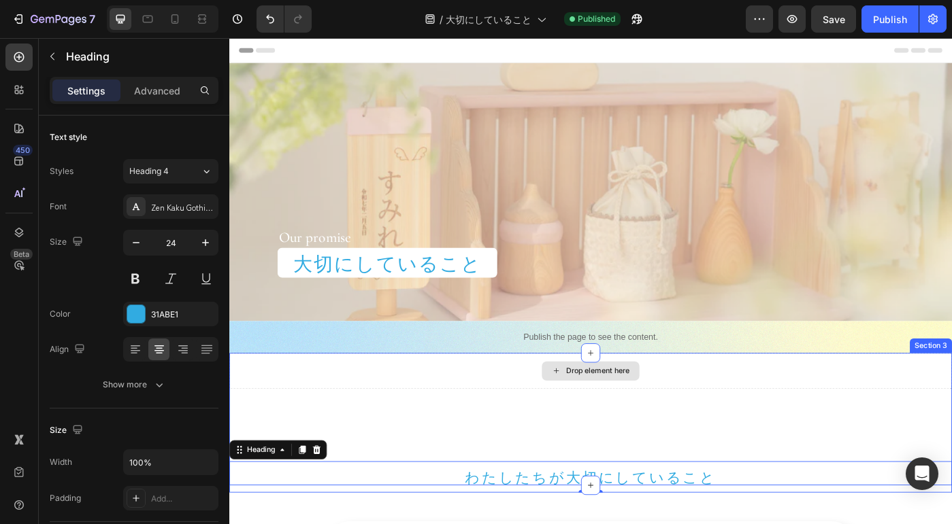
click at [284, 420] on div "Drop element here" at bounding box center [637, 414] width 816 height 41
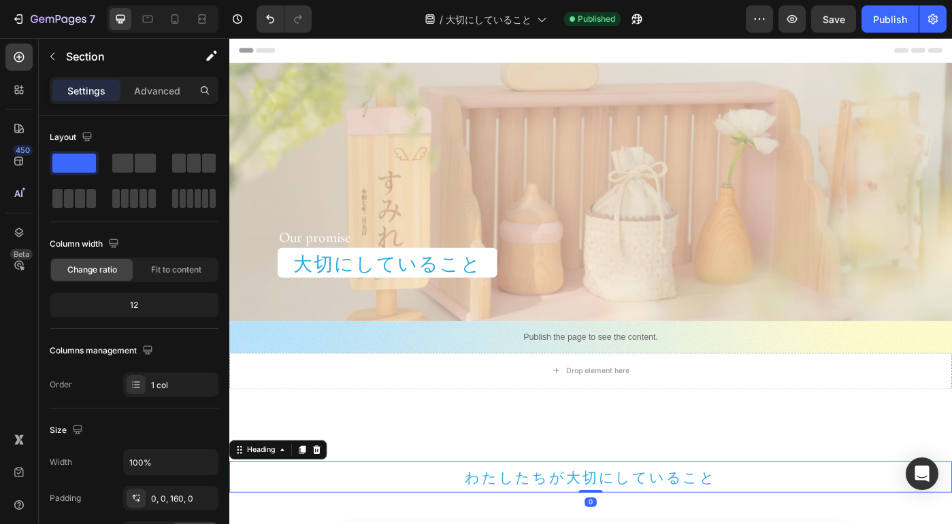
click at [586, 524] on p "わたしたちが大切にしていること" at bounding box center [638, 534] width 814 height 33
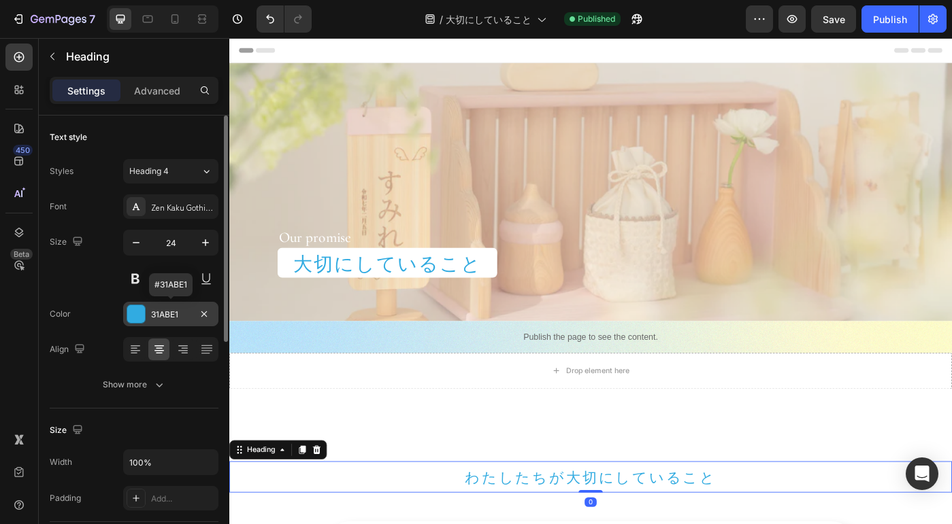
click at [163, 315] on div "31ABE1" at bounding box center [170, 315] width 39 height 12
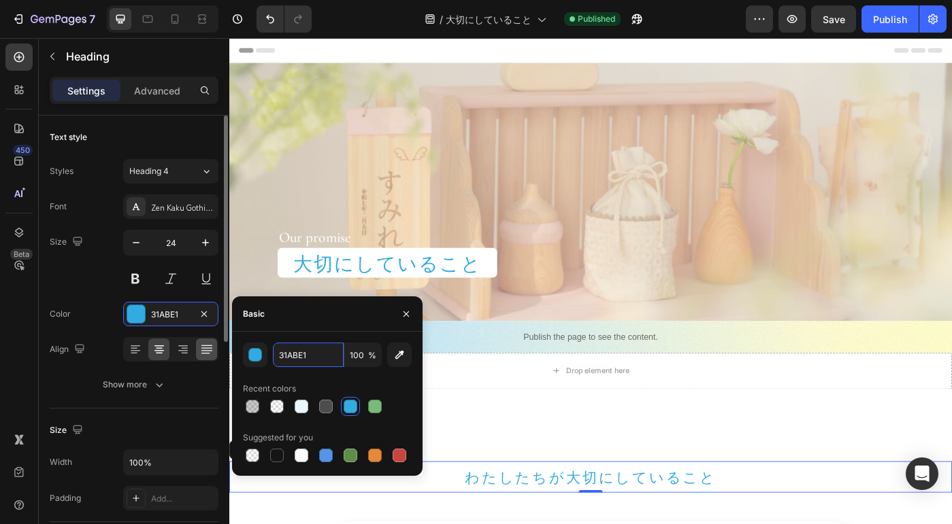
drag, startPoint x: 314, startPoint y: 354, endPoint x: 201, endPoint y: 352, distance: 112.3
click at [201, 352] on div "450 Beta Sections(18) Elements(83) Section Element Hero Section Product Detail …" at bounding box center [114, 281] width 229 height 486
click at [312, 360] on input "31ABE1" at bounding box center [308, 355] width 71 height 24
drag, startPoint x: 312, startPoint y: 352, endPoint x: 270, endPoint y: 358, distance: 42.5
click at [270, 358] on div "31ABE1 100 %" at bounding box center [327, 355] width 169 height 24
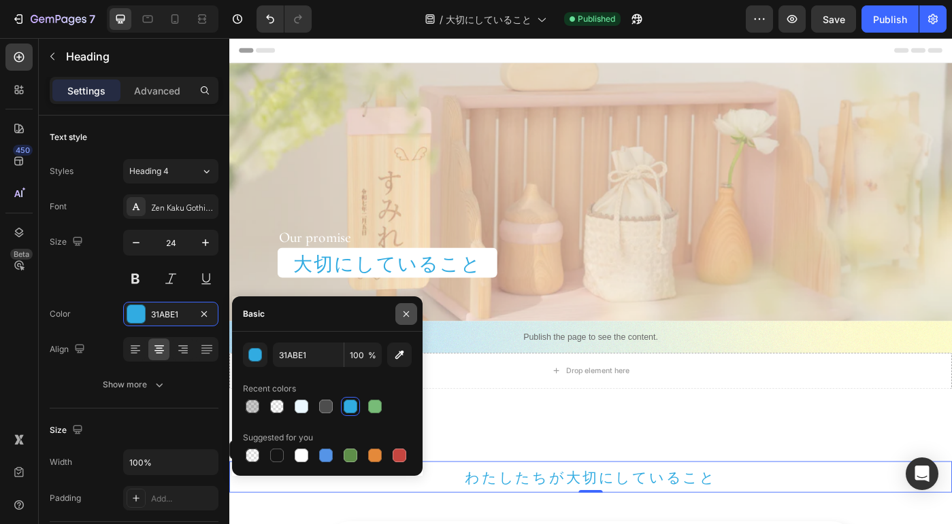
click at [402, 314] on icon "button" at bounding box center [406, 314] width 11 height 11
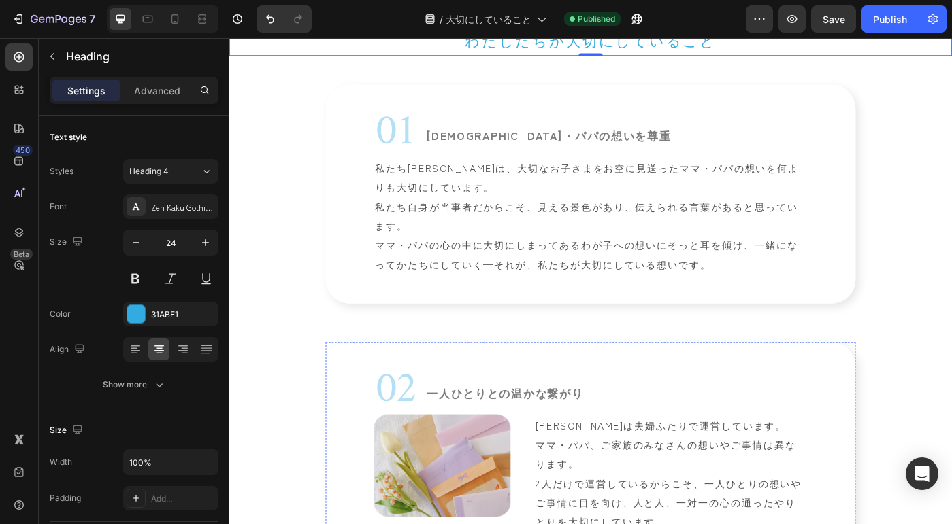
scroll to position [963, 0]
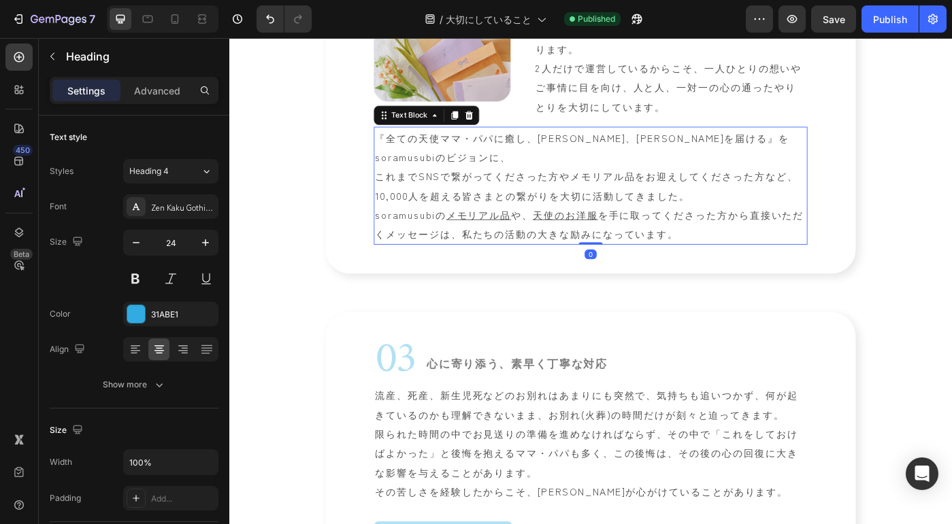
click at [537, 251] on p "『全ての天使ママ・パパに癒し、安らぎ、[PERSON_NAME]を届ける』をsoramusubiのビジョンに、 これまでSNSで繋がってくださった方やメモリア…" at bounding box center [637, 204] width 487 height 131
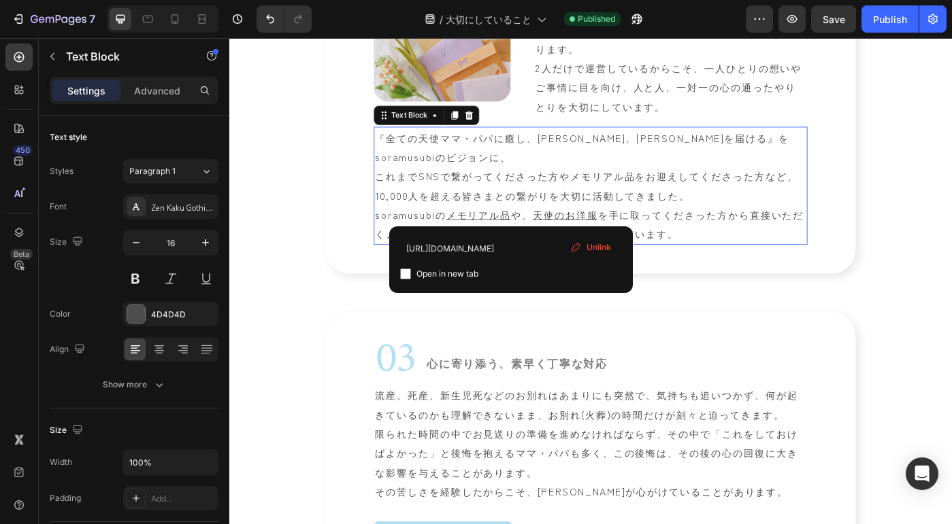
click at [552, 237] on p "『全ての天使ママ・パパに癒し、安らぎ、[PERSON_NAME]を届ける』をsoramusubiのビジョンに、 これまでSNSで繋がってくださった方やメモリア…" at bounding box center [637, 204] width 487 height 131
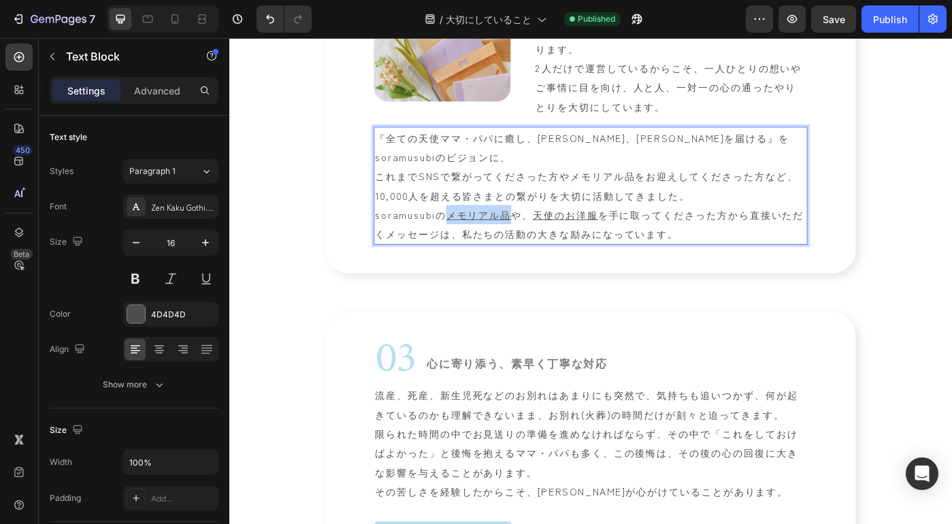
drag, startPoint x: 546, startPoint y: 236, endPoint x: 470, endPoint y: 236, distance: 75.5
click at [470, 236] on p "『全ての天使ママ・パパに癒し、安らぎ、[PERSON_NAME]を届ける』をsoramusubiのビジョンに、 これまでSNSで繋がってくださった方やメモリア…" at bounding box center [637, 204] width 487 height 131
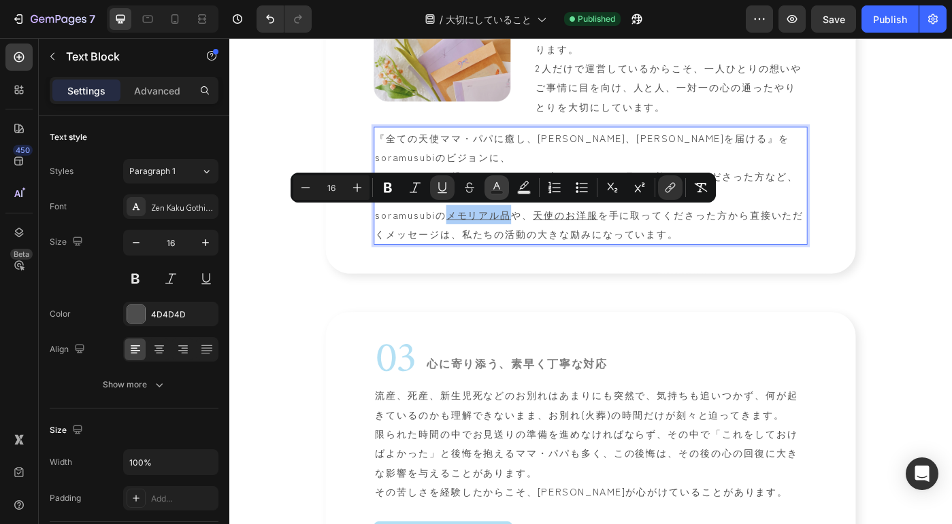
click at [505, 186] on button "Text Color" at bounding box center [496, 188] width 24 height 24
type input "4D4D4D"
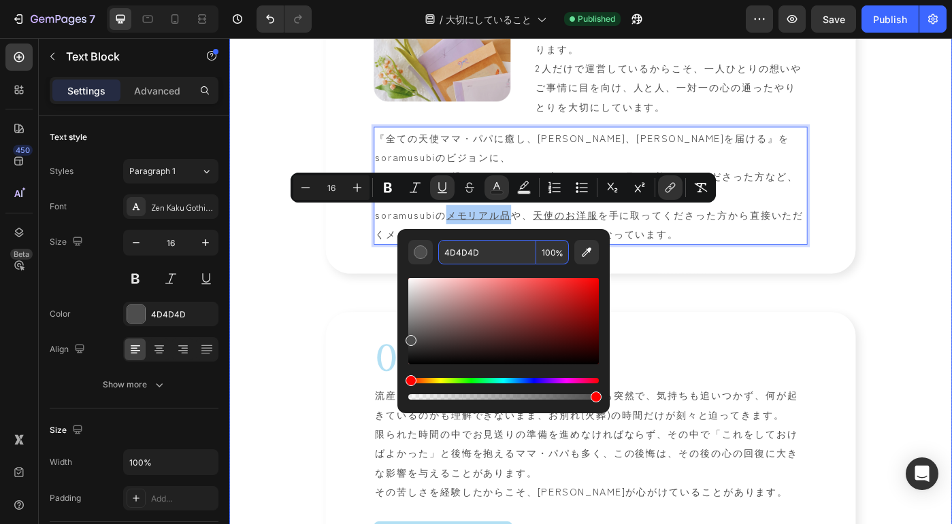
drag, startPoint x: 718, startPoint y: 293, endPoint x: 327, endPoint y: 262, distance: 391.7
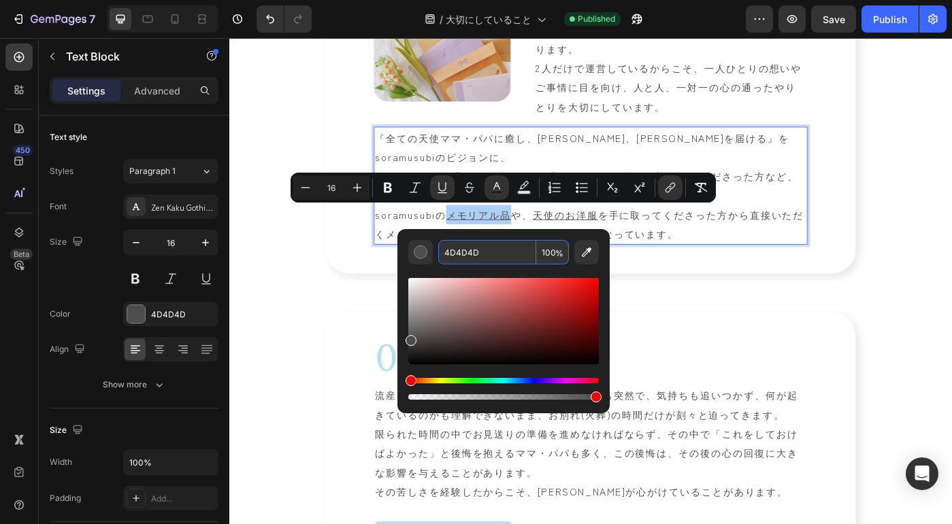
drag, startPoint x: 473, startPoint y: 252, endPoint x: 403, endPoint y: 248, distance: 70.2
click at [404, 248] on div "4D4D4D 100 %" at bounding box center [503, 315] width 212 height 173
paste input "[URL][DOMAIN_NAME]"
type input "4D4D4D"
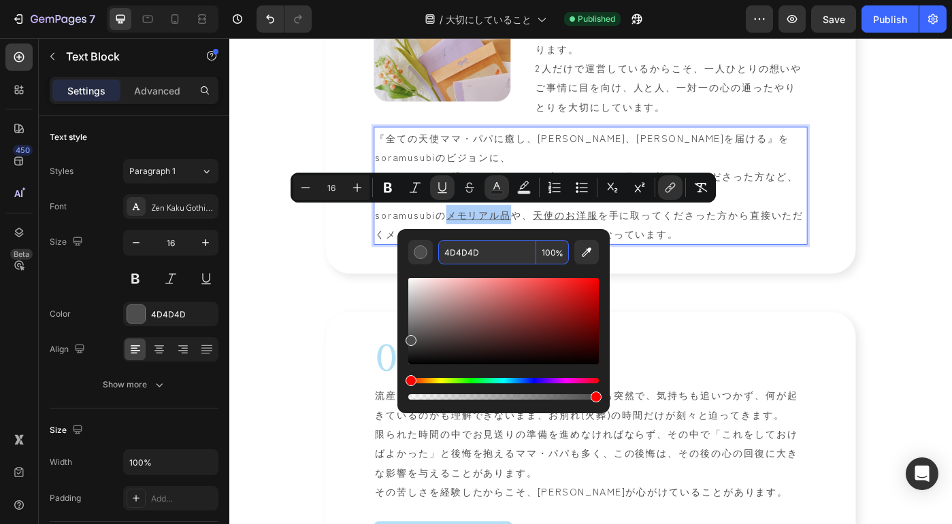
scroll to position [0, 0]
drag, startPoint x: 770, startPoint y: 290, endPoint x: 397, endPoint y: 273, distance: 373.9
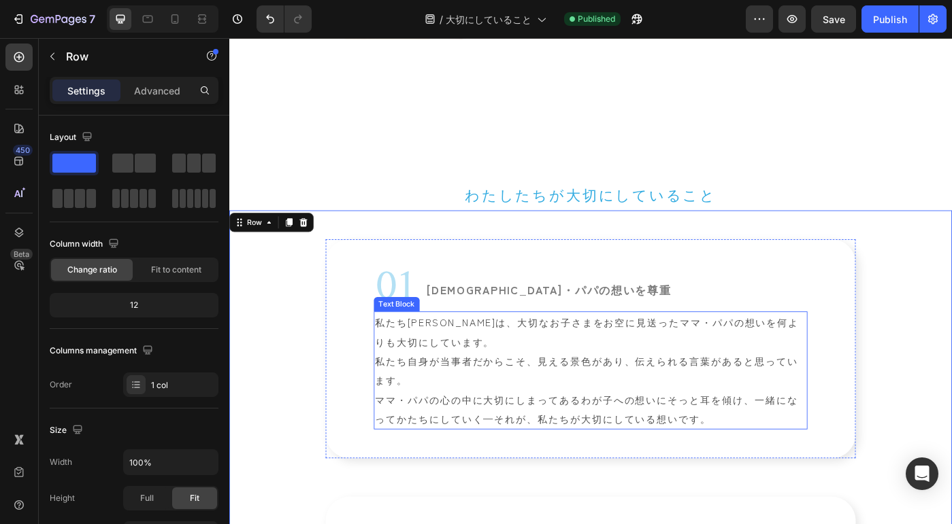
scroll to position [301, 0]
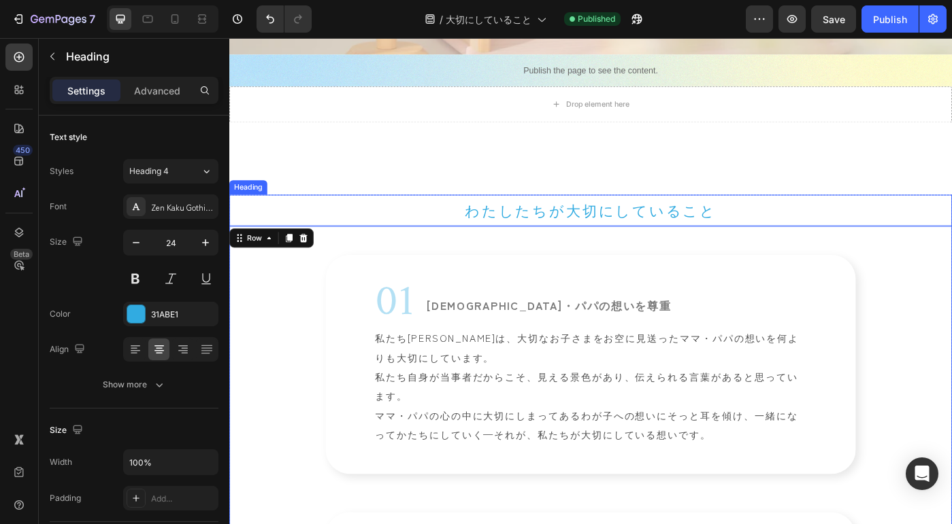
click at [598, 229] on p "わたしたちが大切にしていること" at bounding box center [638, 232] width 814 height 33
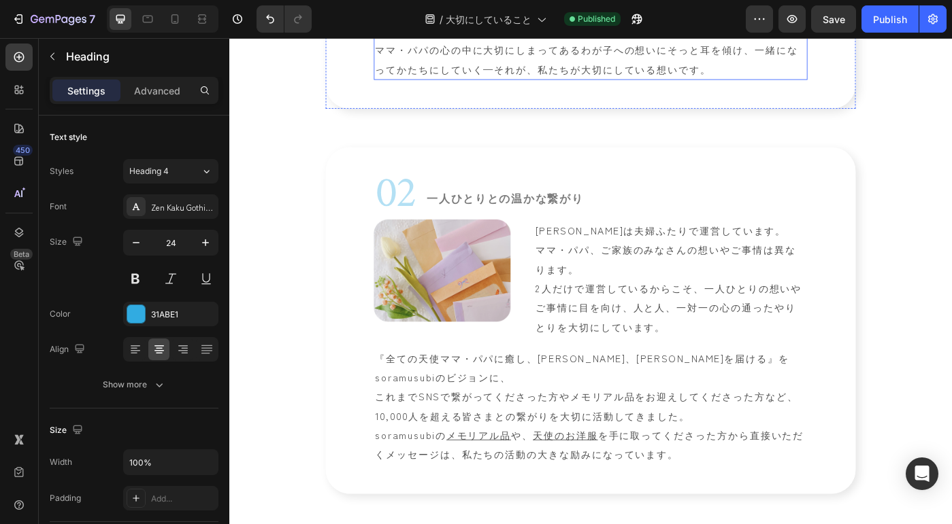
scroll to position [754, 0]
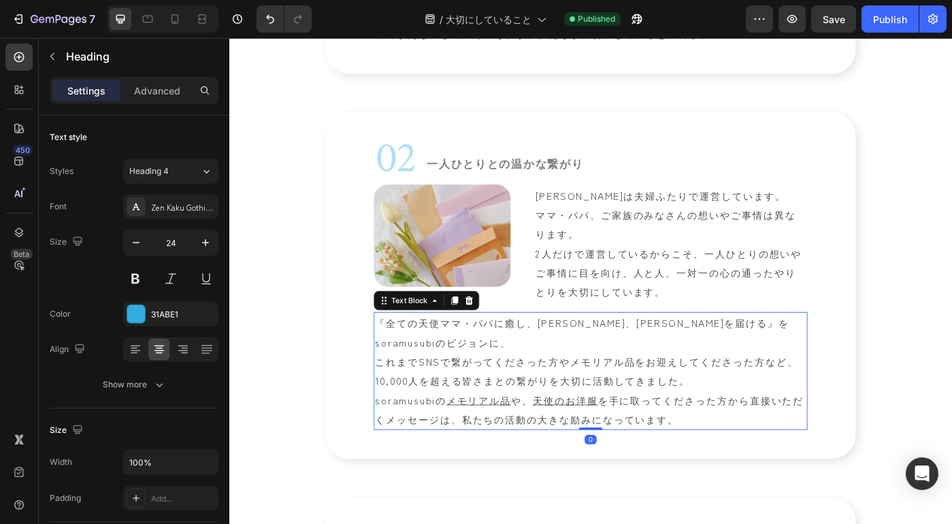
click at [551, 442] on p "『全ての天使ママ・パパに癒し、安らぎ、[PERSON_NAME]を届ける』をsoramusubiのビジョンに、 これまでSNSで繋がってくださった方やメモリア…" at bounding box center [637, 414] width 487 height 131
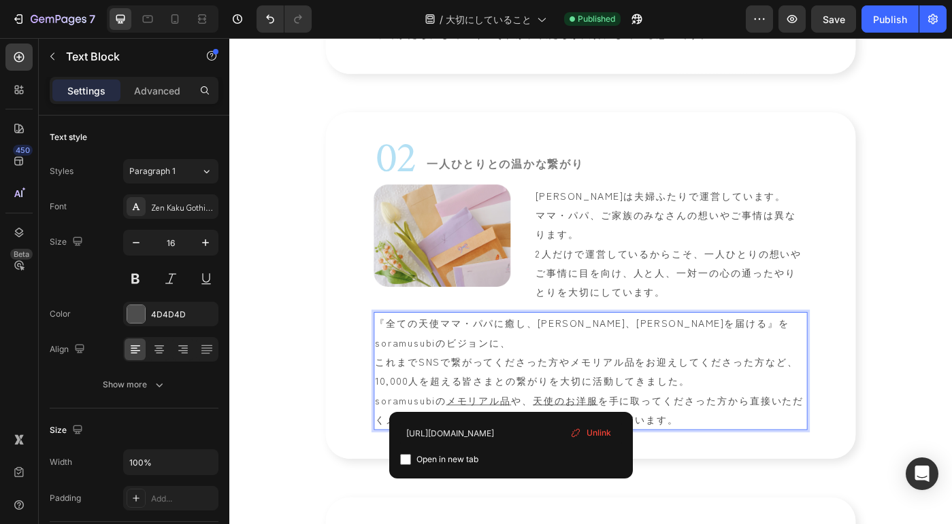
click at [552, 451] on p "『全ての天使ママ・パパに癒し、安らぎ、[PERSON_NAME]を届ける』をsoramusubiのビジョンに、 これまでSNSで繋がってくださった方やメモリア…" at bounding box center [637, 414] width 487 height 131
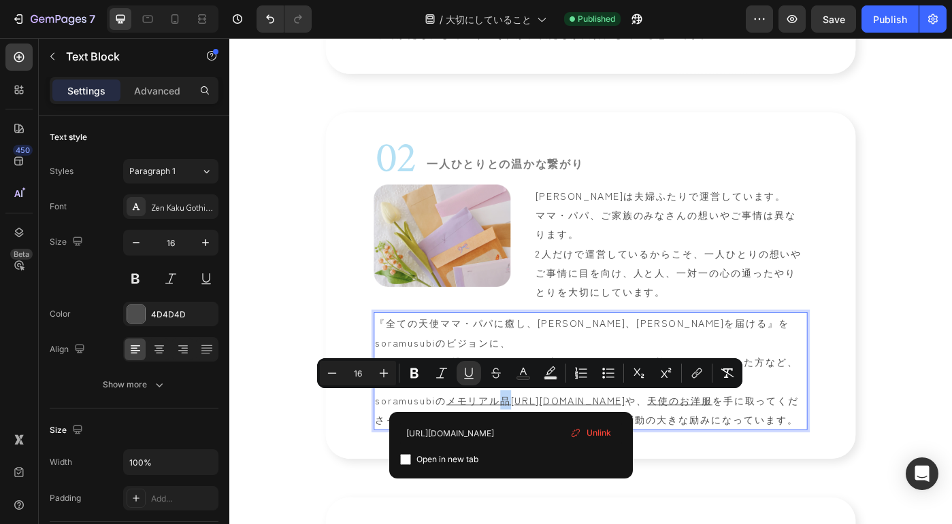
drag, startPoint x: 550, startPoint y: 447, endPoint x: 533, endPoint y: 450, distance: 17.2
click at [590, 369] on p "『全ての天使ママ・パパに癒し、安らぎ、[PERSON_NAME]を届ける』をsoramusubiのビジョンに、 これまでSNSで繋がってくださった方やメモリア…" at bounding box center [637, 414] width 487 height 131
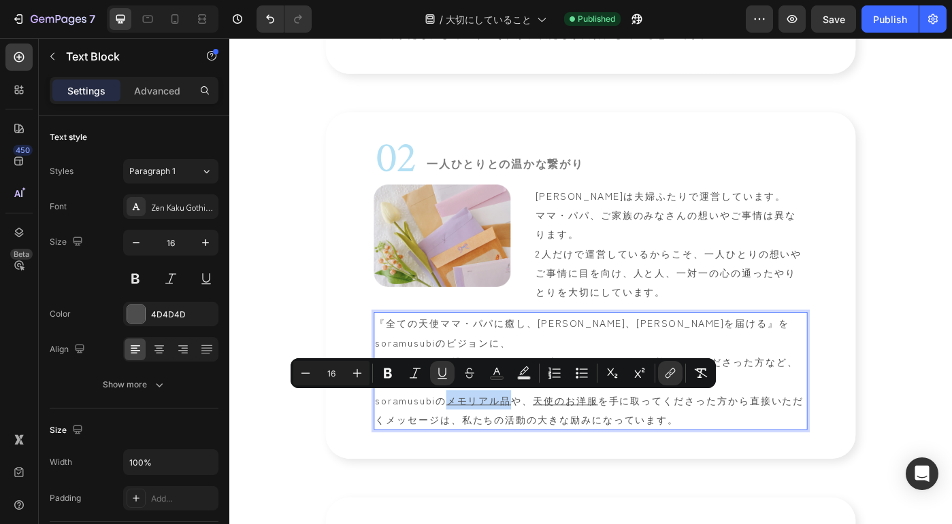
drag, startPoint x: 548, startPoint y: 445, endPoint x: 478, endPoint y: 448, distance: 69.4
click at [478, 448] on p "『全ての天使ママ・パパに癒し、安らぎ、[PERSON_NAME]を届ける』をsoramusubiのビジョンに、 これまでSNSで繋がってくださった方やメモリア…" at bounding box center [637, 414] width 487 height 131
click at [503, 370] on icon "Editor contextual toolbar" at bounding box center [497, 374] width 14 height 14
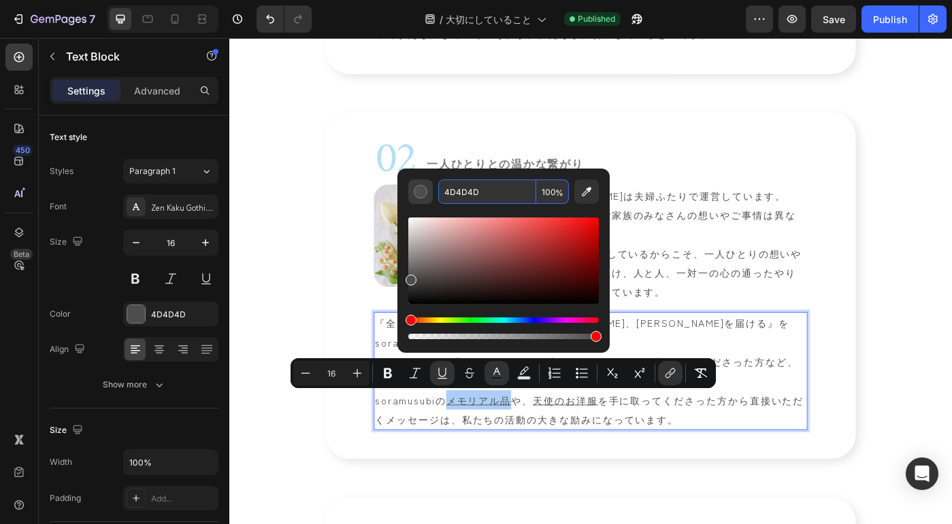
drag, startPoint x: 472, startPoint y: 195, endPoint x: 429, endPoint y: 195, distance: 43.5
click at [431, 196] on div "4D4D4D 100 %" at bounding box center [503, 192] width 190 height 24
drag, startPoint x: 507, startPoint y: 190, endPoint x: 397, endPoint y: 195, distance: 110.3
click at [397, 195] on div "4D4D4D 100 %" at bounding box center [503, 255] width 212 height 173
type input "3311AA"
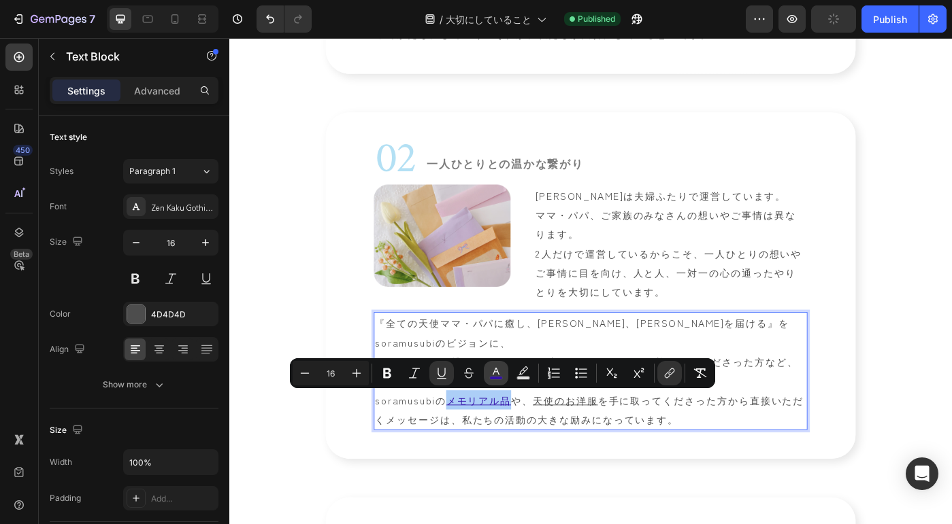
click at [501, 371] on icon "Editor contextual toolbar" at bounding box center [496, 374] width 14 height 14
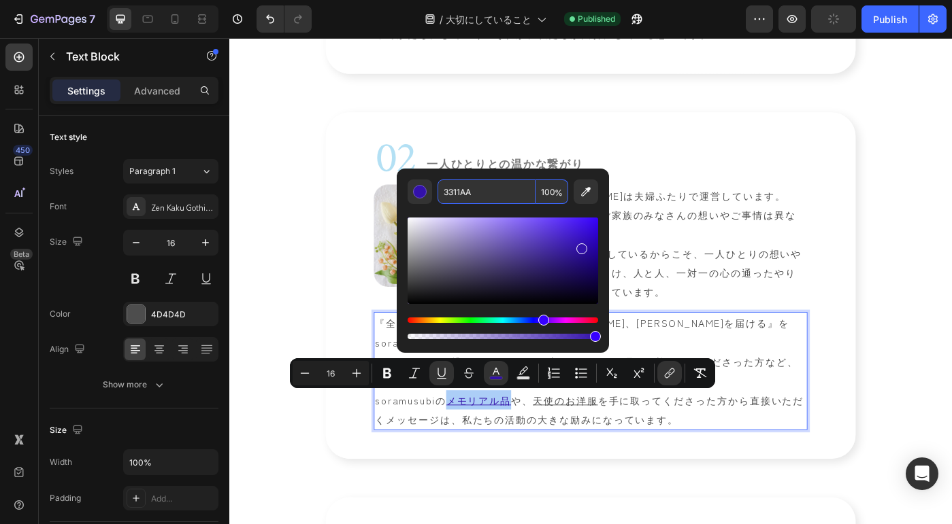
click at [484, 188] on input "3311AA" at bounding box center [486, 192] width 98 height 24
click at [452, 188] on input "3311AA" at bounding box center [486, 192] width 98 height 24
type input "3311AA"
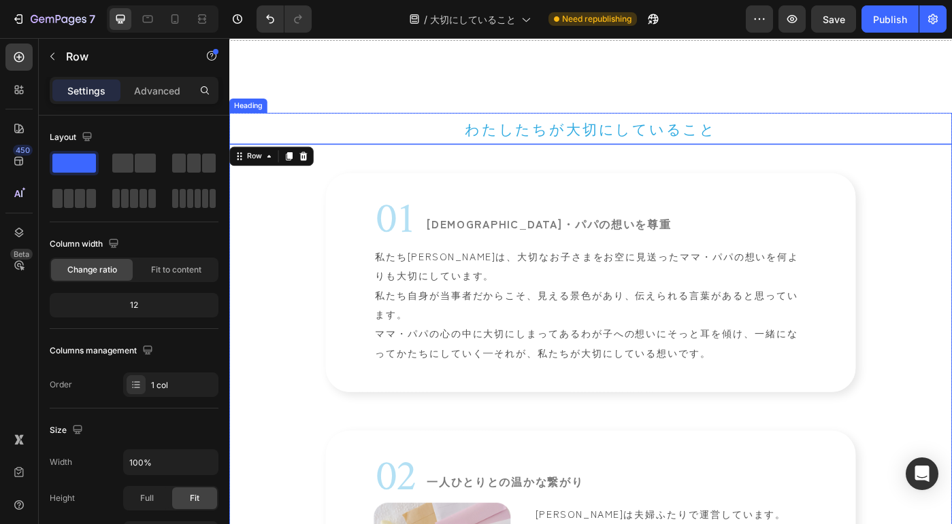
scroll to position [390, 0]
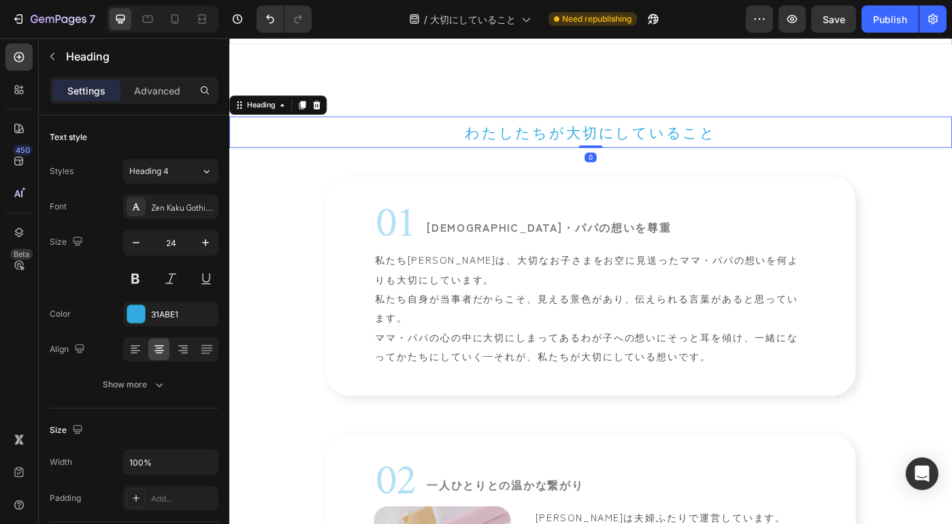
click at [584, 138] on p "わたしたちが大切にしていること" at bounding box center [638, 144] width 814 height 33
click at [166, 311] on div "31ABE1" at bounding box center [170, 315] width 39 height 12
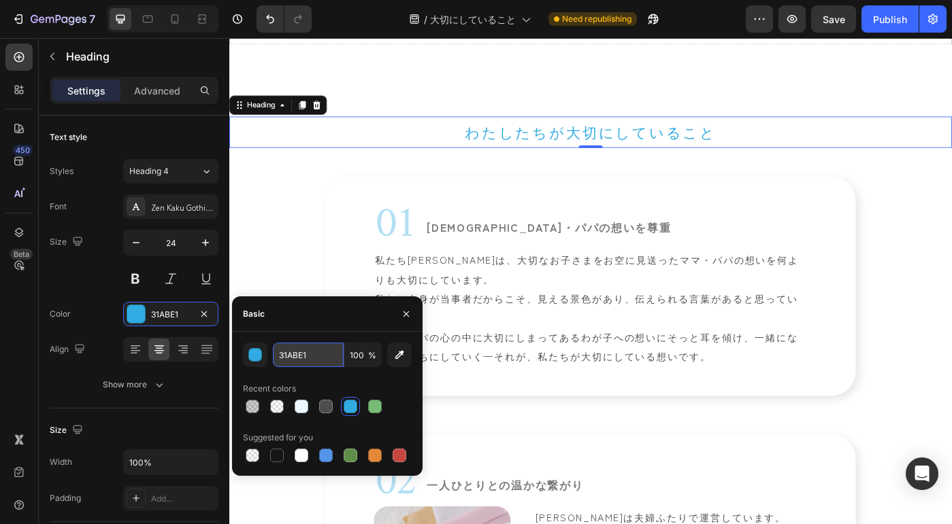
click at [320, 355] on input "31ABE1" at bounding box center [308, 355] width 71 height 24
drag, startPoint x: 320, startPoint y: 355, endPoint x: 276, endPoint y: 354, distance: 43.5
click at [276, 354] on input "31ABE1" at bounding box center [308, 355] width 71 height 24
click at [411, 310] on icon "button" at bounding box center [406, 314] width 11 height 11
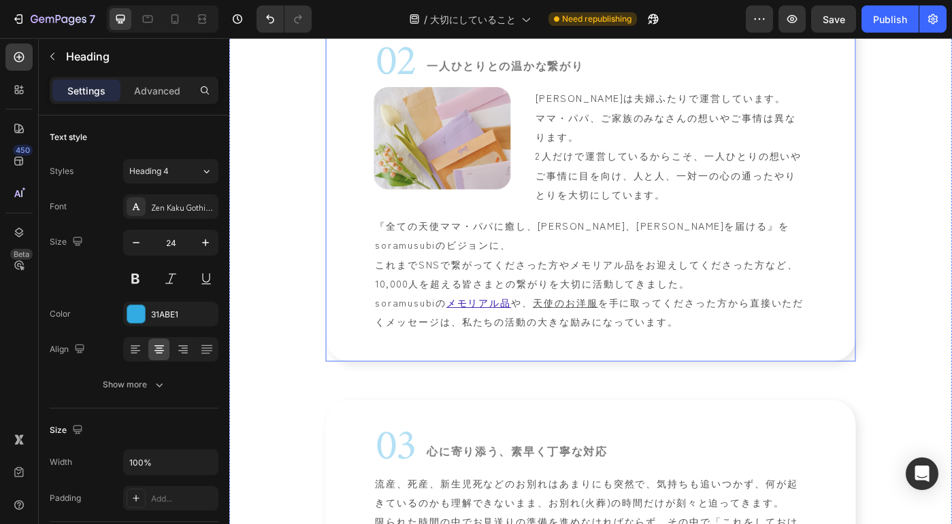
scroll to position [873, 0]
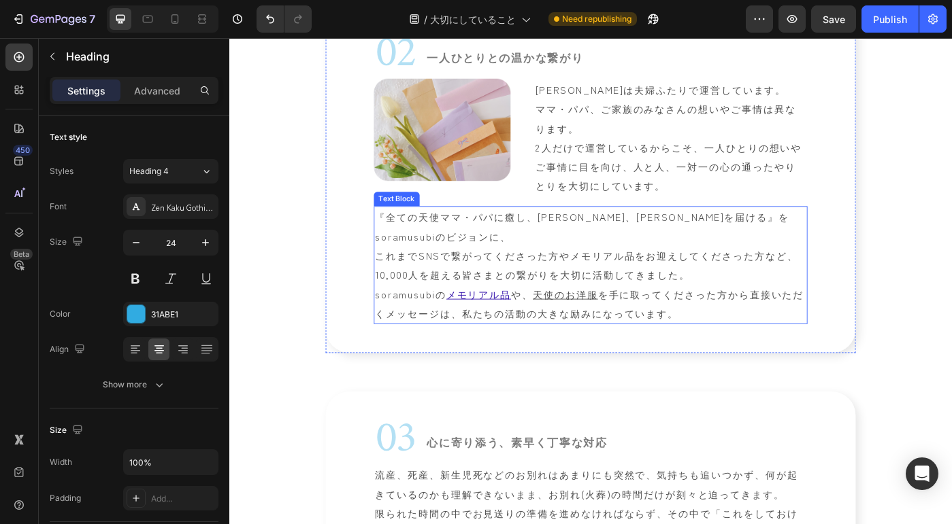
click at [563, 345] on p "『全ての天使ママ・パパに癒し、安らぎ、[PERSON_NAME]を届ける』をsoramusubiのビジョンに、 これまでSNSで繋がってくださった方やメモリア…" at bounding box center [637, 294] width 487 height 131
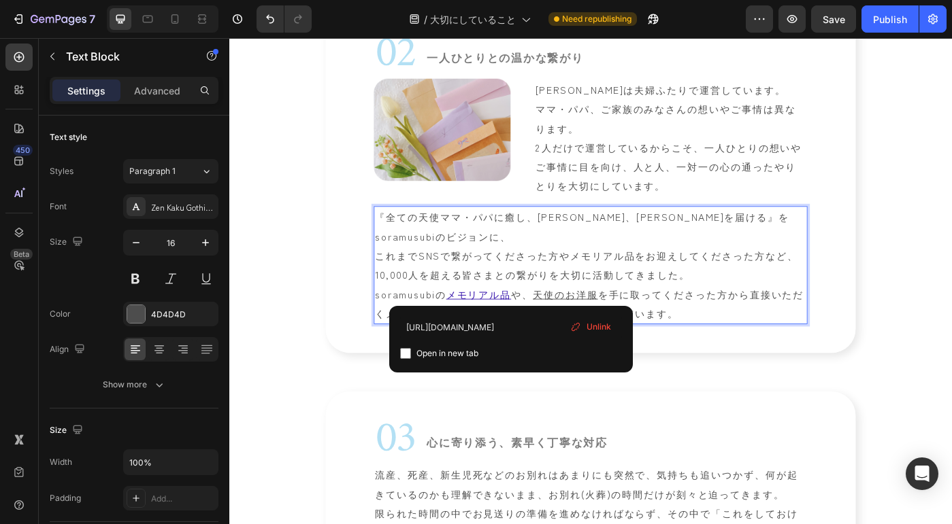
click at [553, 330] on p "『全ての天使ママ・パパに癒し、安らぎ、[PERSON_NAME]を届ける』をsoramusubiのビジョンに、 これまでSNSで繋がってくださった方やメモリア…" at bounding box center [637, 294] width 487 height 131
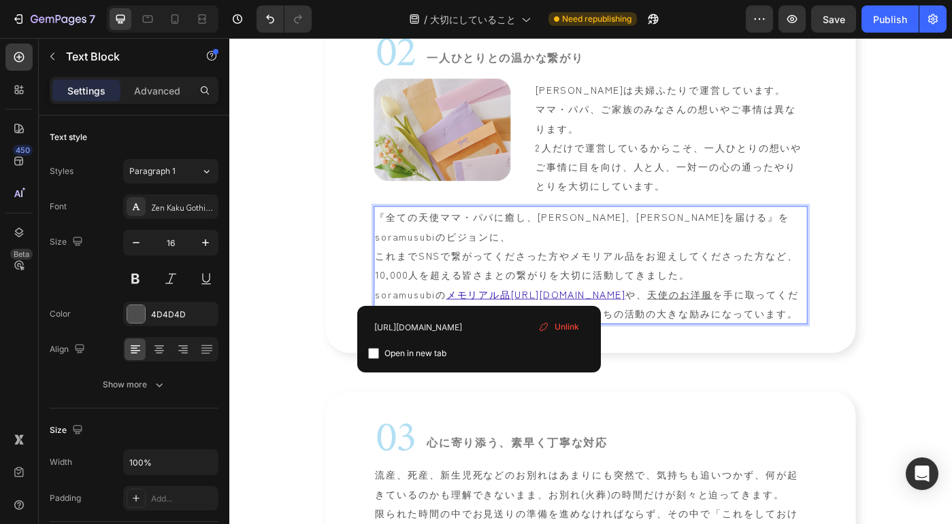
drag, startPoint x: 548, startPoint y: 327, endPoint x: 507, endPoint y: 329, distance: 40.2
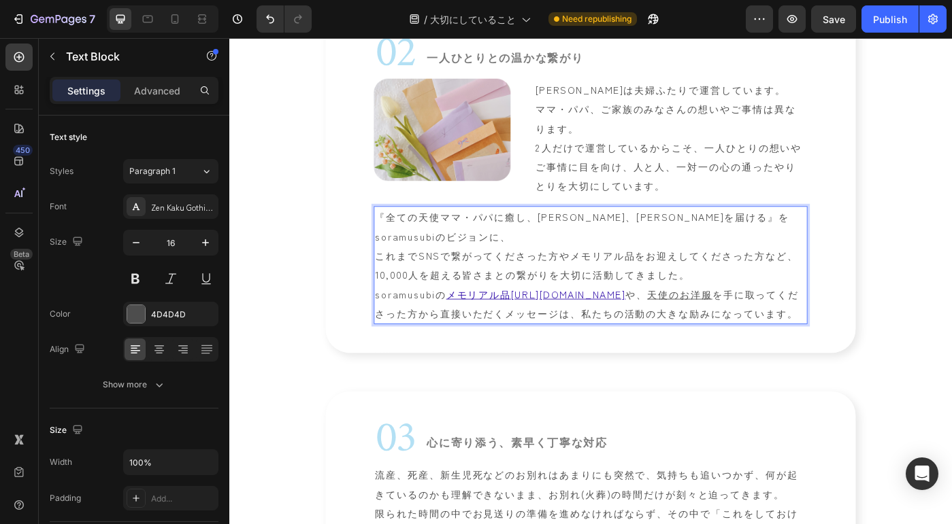
click at [560, 299] on p "『全ての天使ママ・パパに癒し、安らぎ、[PERSON_NAME]を届ける』をsoramusubiのビジョンに、 これまでSNSで繋がってくださった方やメモリア…" at bounding box center [637, 294] width 487 height 131
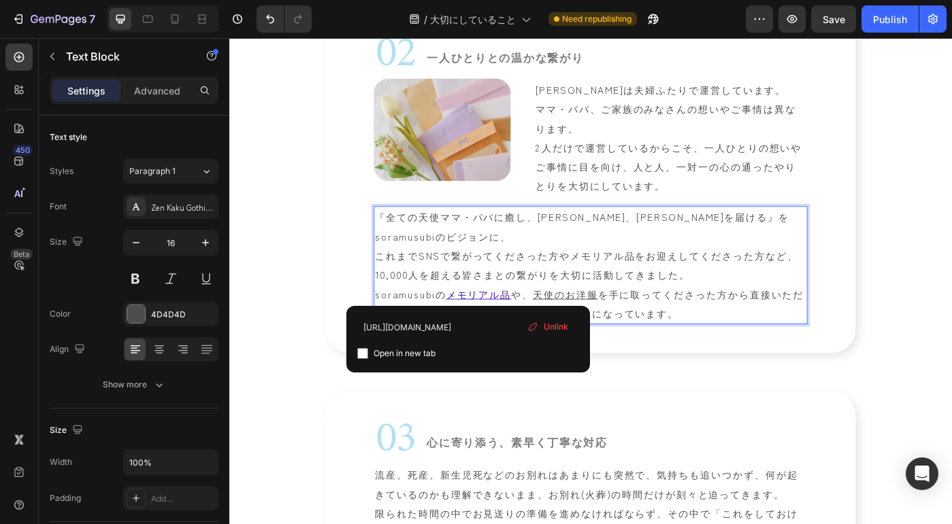
drag, startPoint x: 547, startPoint y: 327, endPoint x: 499, endPoint y: 329, distance: 48.3
click at [499, 329] on p "『全ての天使ママ・パパに癒し、安らぎ、[PERSON_NAME]を届ける』をsoramusubiのビジョンに、 これまでSNSで繋がってくださった方やメモリア…" at bounding box center [637, 294] width 487 height 131
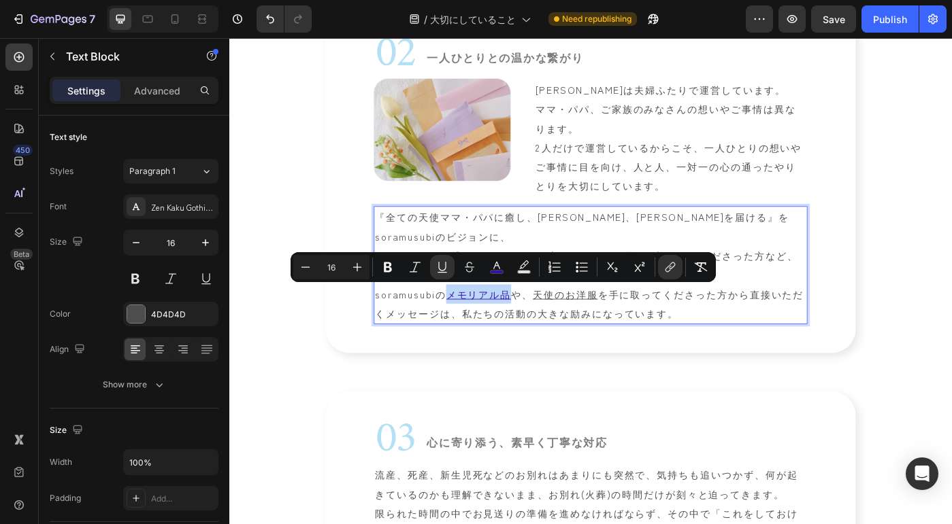
drag, startPoint x: 473, startPoint y: 324, endPoint x: 544, endPoint y: 327, distance: 70.1
click at [544, 327] on u "メモリアル品" at bounding box center [510, 327] width 73 height 16
click at [492, 273] on rect "Editor contextual toolbar" at bounding box center [496, 272] width 13 height 3
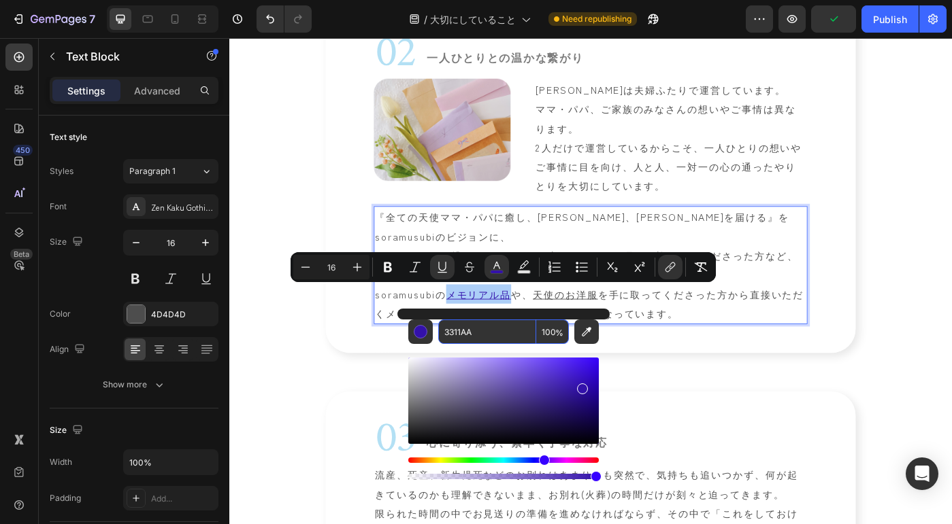
drag, startPoint x: 490, startPoint y: 328, endPoint x: 471, endPoint y: 331, distance: 19.2
click at [471, 331] on input "3311AA" at bounding box center [487, 332] width 98 height 24
paste input "1ABE1"
type input "31ABE1"
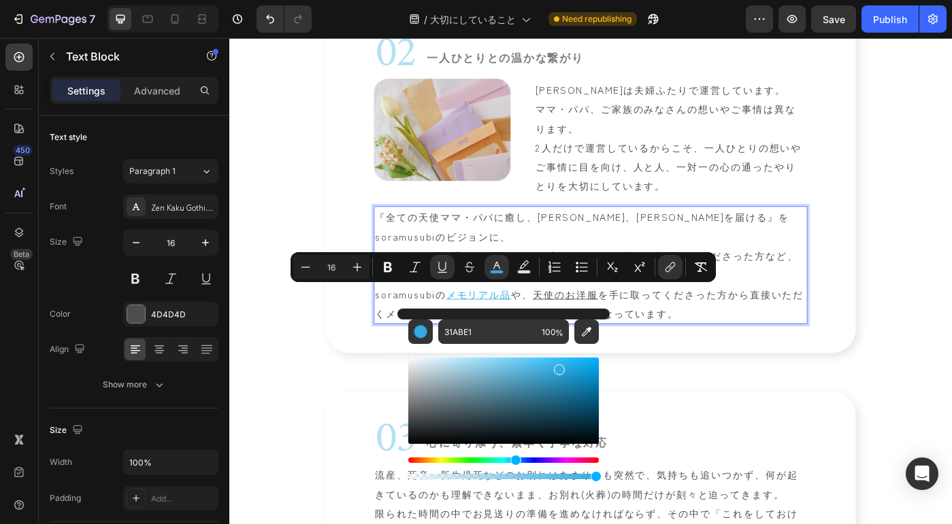
click at [684, 330] on p "『全ての天使ママ・パパに癒し、安らぎ、[PERSON_NAME]を届ける』をsoramusubiのビジョンに、 これまでSNSで繋がってくださった方やメモリア…" at bounding box center [637, 294] width 487 height 131
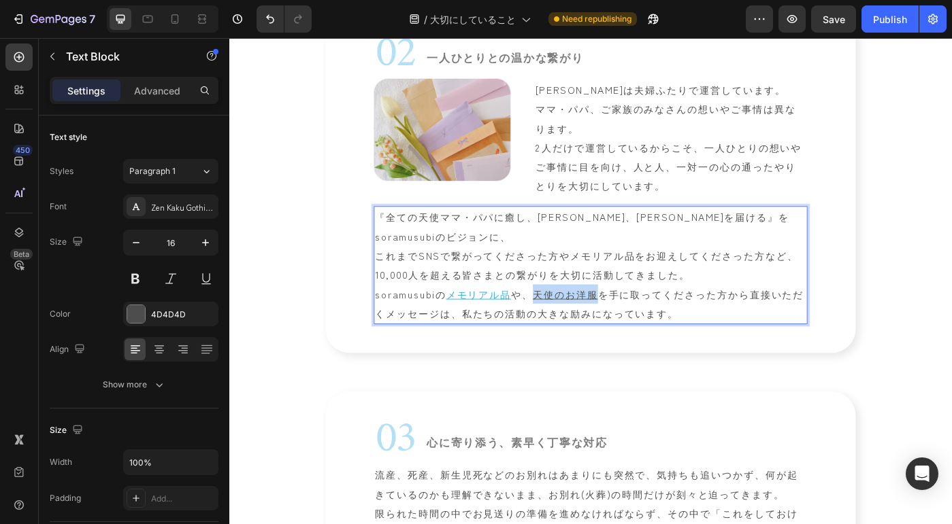
drag, startPoint x: 571, startPoint y: 327, endPoint x: 643, endPoint y: 327, distance: 71.4
click at [643, 327] on u "天使のお洋服" at bounding box center [608, 327] width 73 height 16
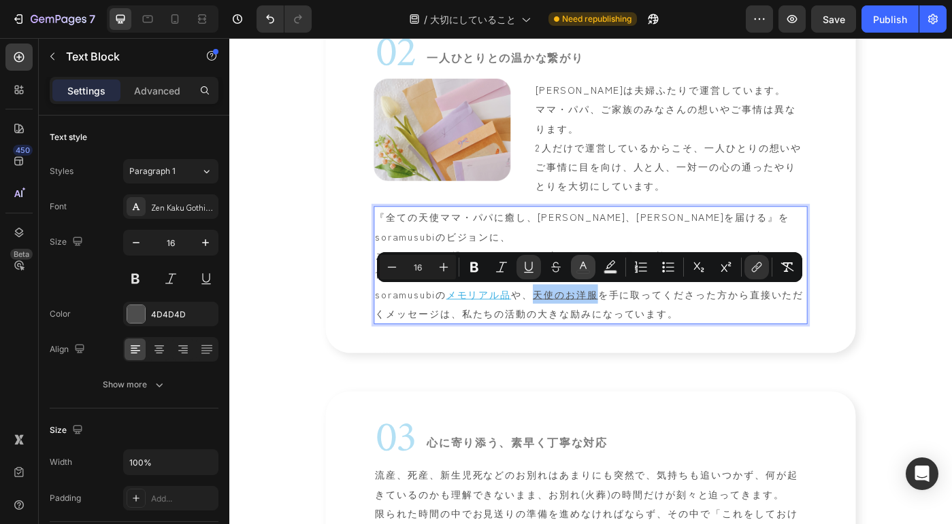
click at [585, 273] on icon "Editor contextual toolbar" at bounding box center [583, 268] width 14 height 14
type input "4D4D4D"
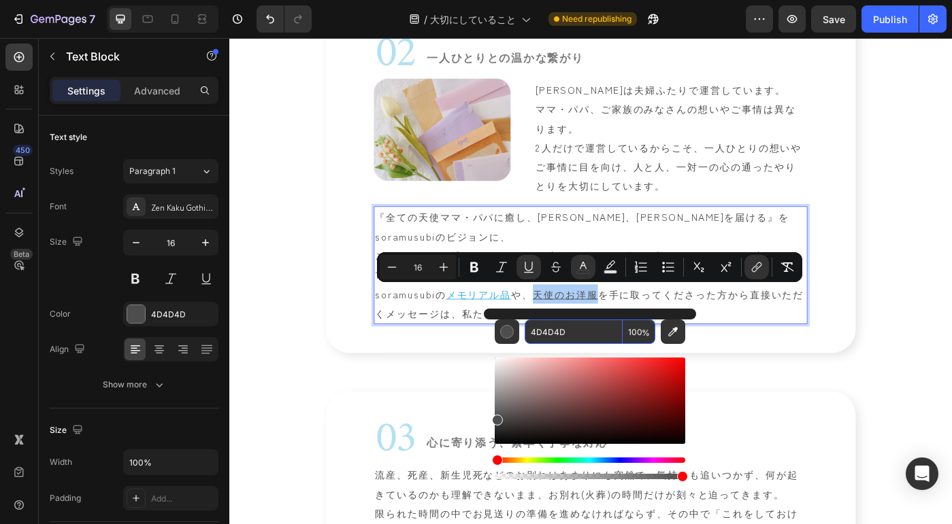
paste input "31ABE1"
type input "31ABE1"
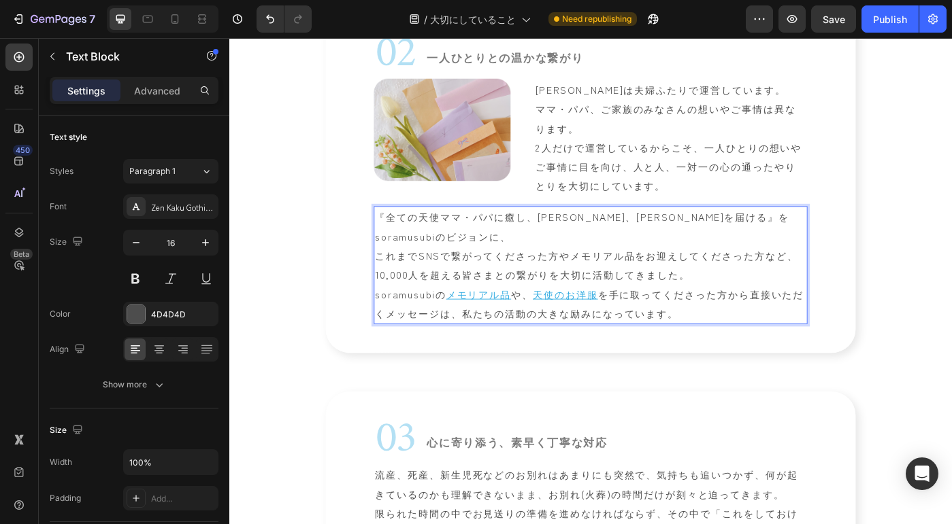
click at [788, 323] on p "『全ての天使ママ・パパに癒し、安らぎ、[PERSON_NAME]を届ける』をsoramusubiのビジョンに、 これまでSNSで繋がってくださった方やメモリア…" at bounding box center [637, 294] width 487 height 131
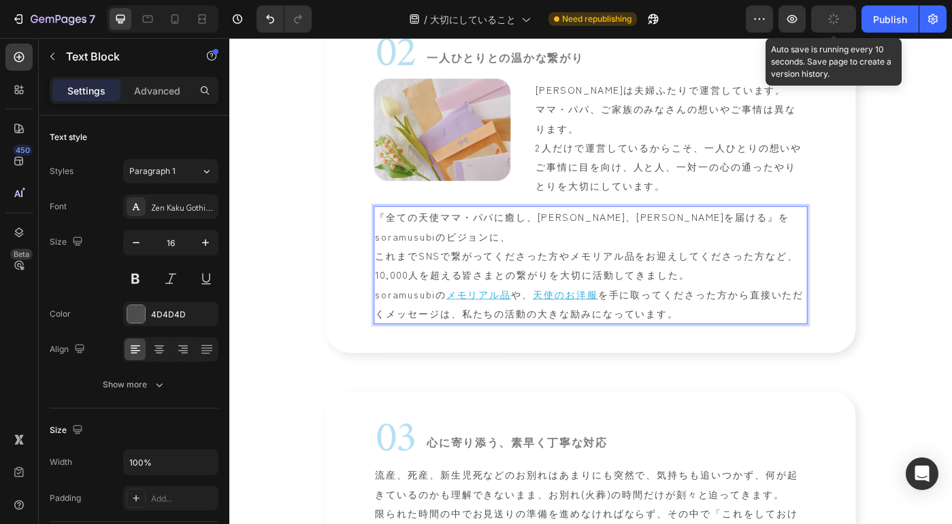
click at [835, 27] on button "button" at bounding box center [833, 18] width 45 height 27
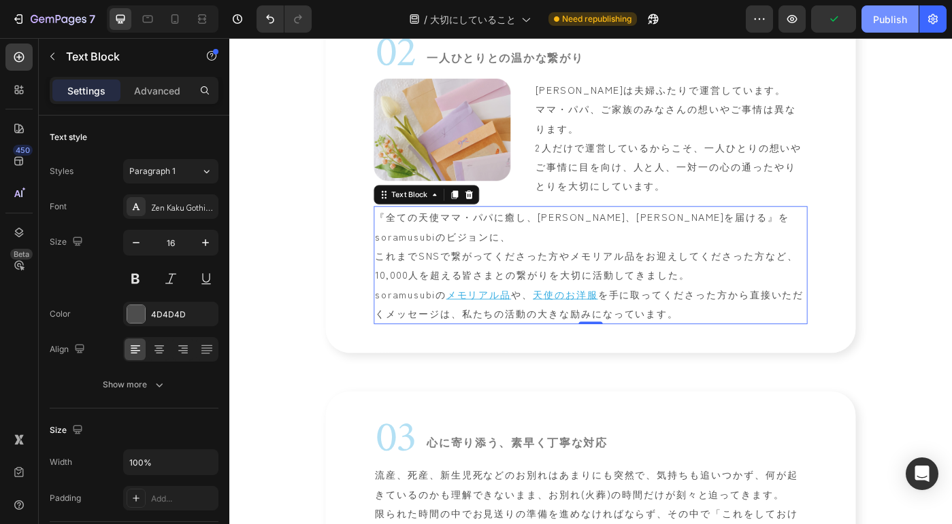
click at [890, 21] on div "Publish" at bounding box center [890, 19] width 34 height 14
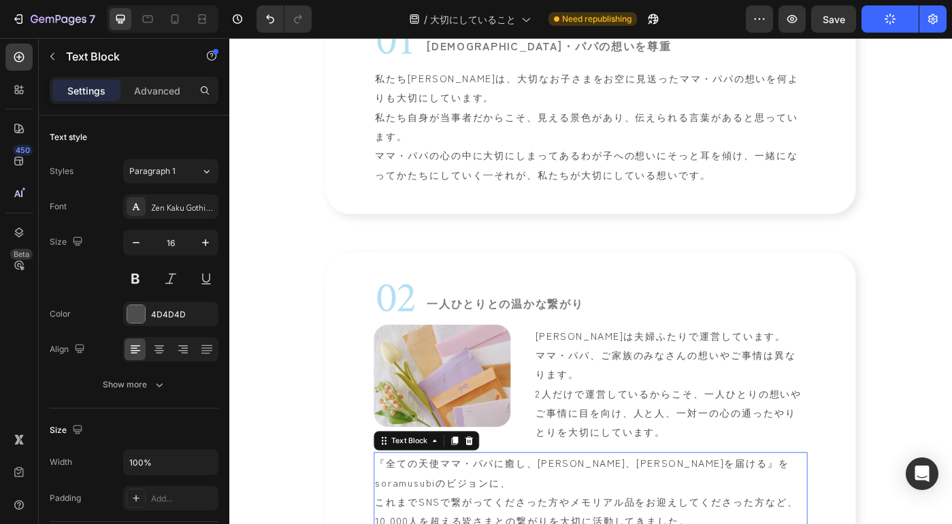
scroll to position [661, 0]
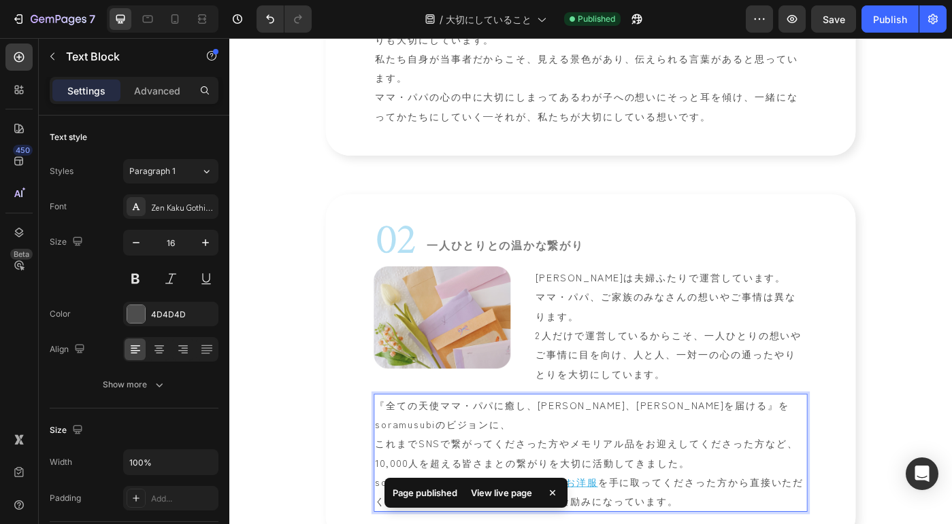
click at [410, 449] on p "『全ての天使ママ・パパに癒し、安らぎ、[PERSON_NAME]を届ける』をsoramusubiのビジョンに、 これまでSNSで繋がってくださった方やメモリア…" at bounding box center [637, 506] width 487 height 131
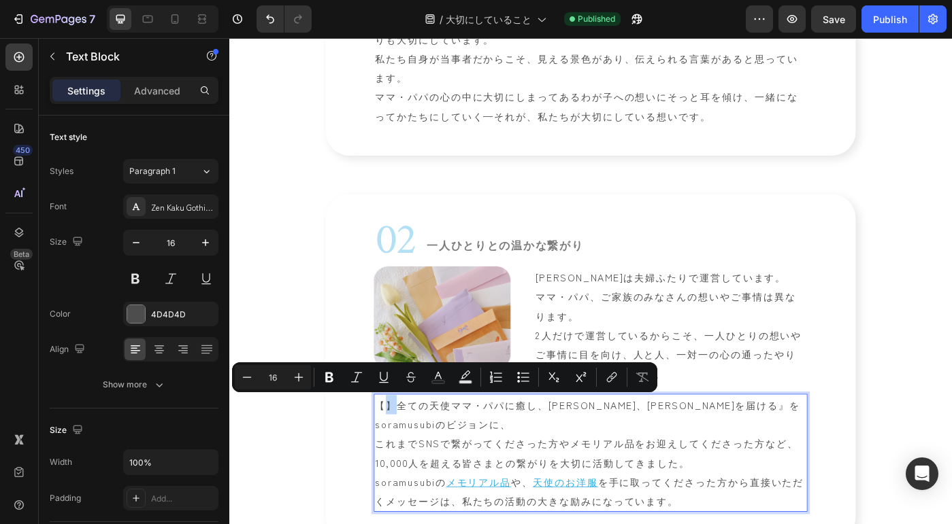
drag, startPoint x: 418, startPoint y: 453, endPoint x: 406, endPoint y: 456, distance: 12.5
click at [406, 456] on p "【】全ての天使ママ・パパに癒し、安らぎ、[PERSON_NAME]を届ける』をsoramusubiのビジョンに、 これまでSNSで繋がってくださった方やメモリ…" at bounding box center [637, 506] width 487 height 131
copy p "】"
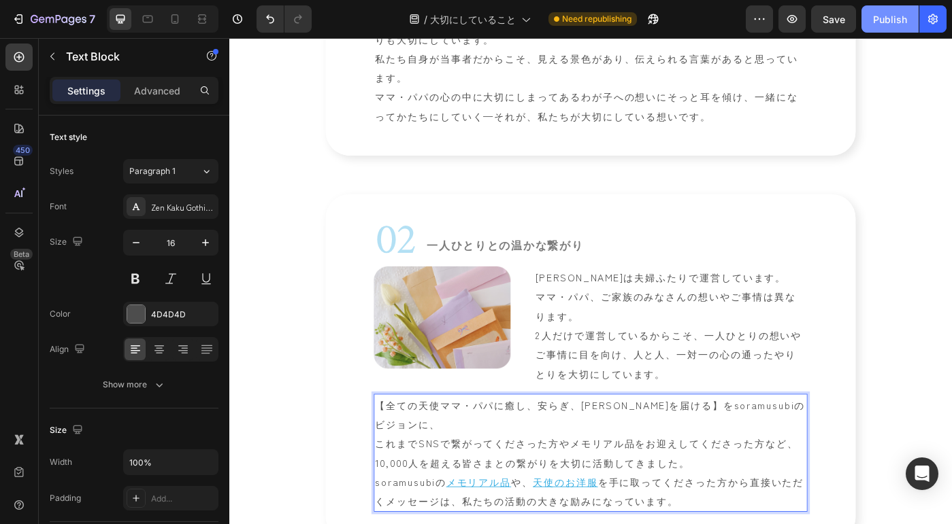
click at [873, 18] on button "Publish" at bounding box center [889, 18] width 57 height 27
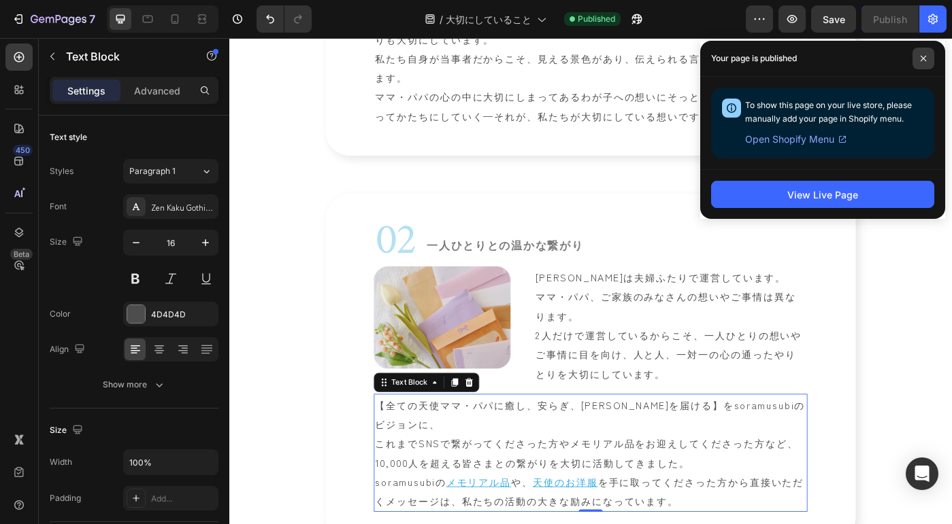
click at [929, 59] on span at bounding box center [923, 59] width 22 height 22
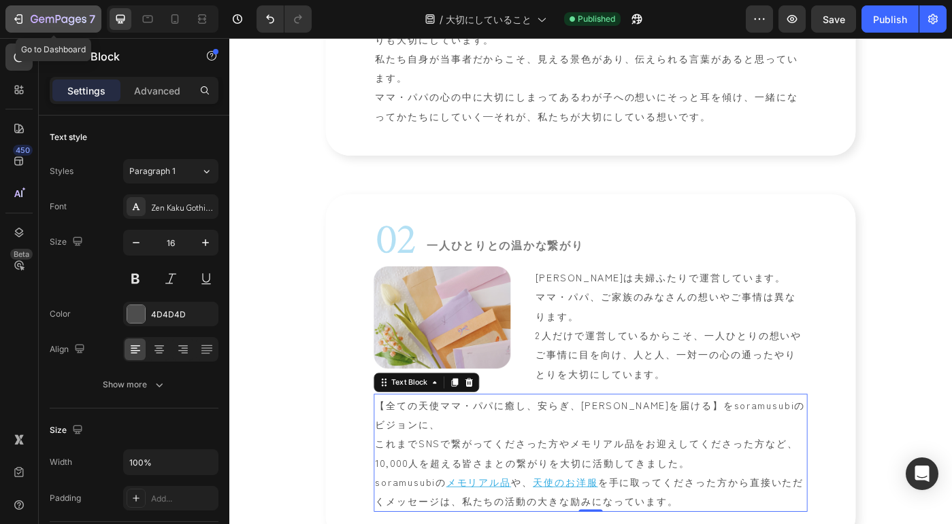
click at [84, 18] on icon "button" at bounding box center [59, 20] width 56 height 12
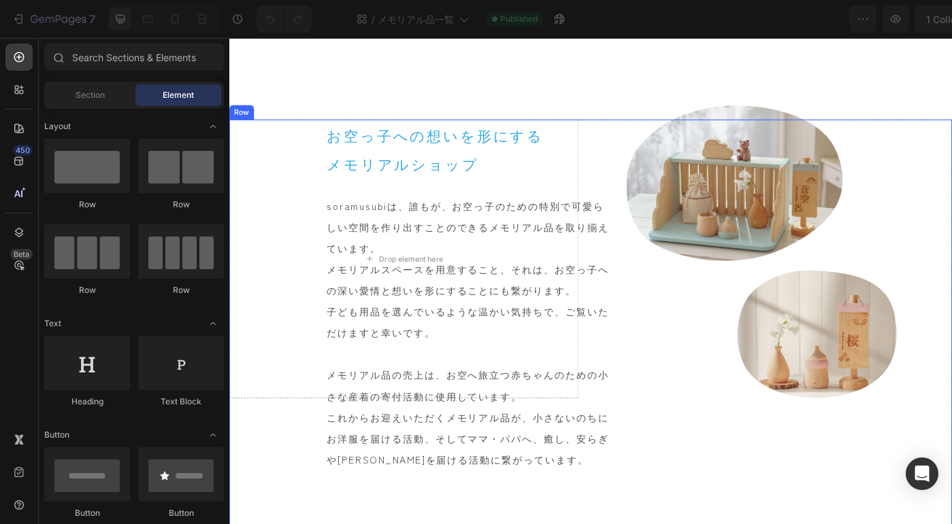
scroll to position [451, 0]
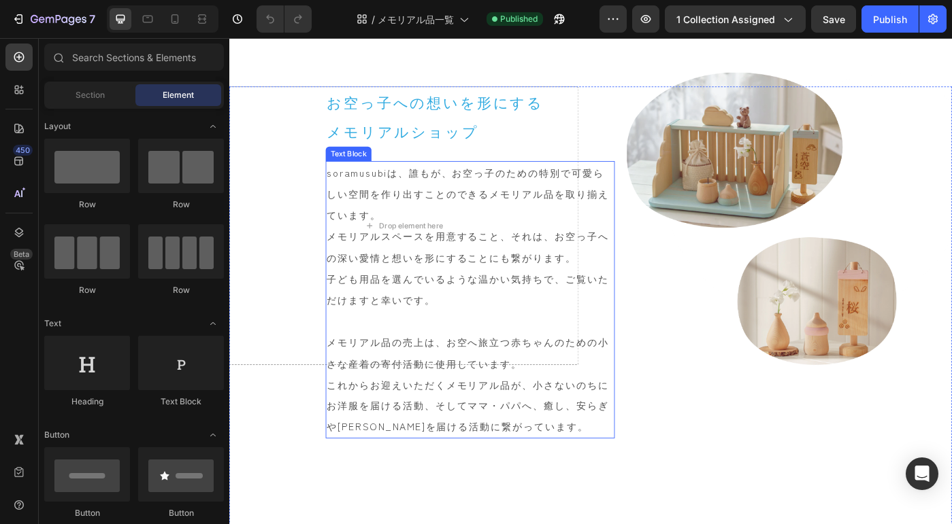
click at [484, 414] on p "soramusubiは、誰もが、お空っ子のための特別で可愛らしい空間を作り出すことのできるメモリアル品を取り揃えています。 メモリアルスペースを用意すること、…" at bounding box center [501, 334] width 324 height 312
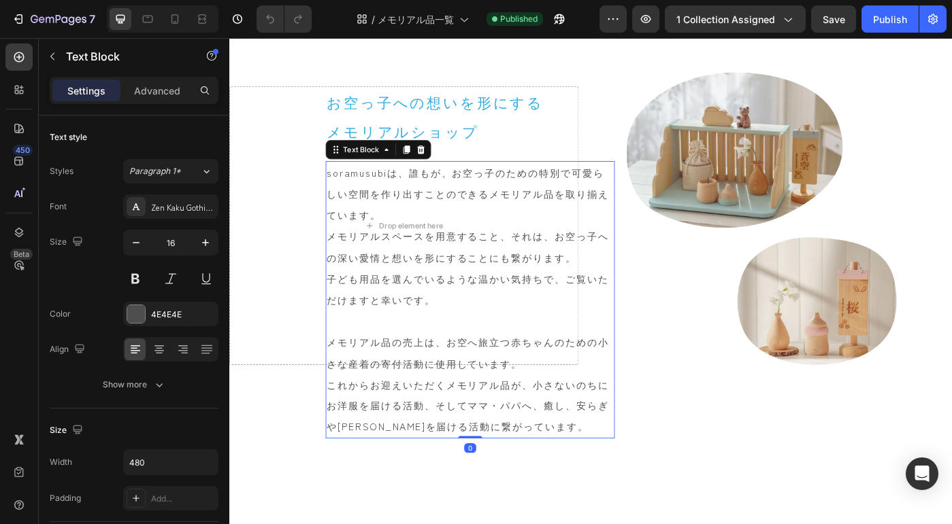
click at [416, 417] on p "soramusubiは、誰もが、お空っ子のための特別で可愛らしい空間を作り出すことのできるメモリアル品を取り揃えています。 メモリアルスペースを用意すること、…" at bounding box center [501, 334] width 324 height 312
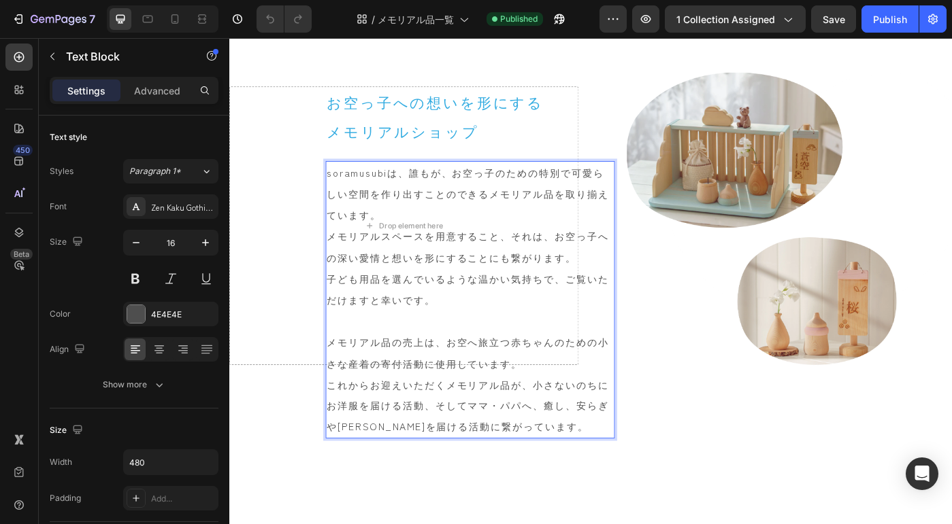
click at [429, 410] on p "soramusubiは、誰もが、お空っ子のための特別で可愛らしい空間を作り出すことのできるメモリアル品を取り揃えています。 メモリアルスペースを用意すること、…" at bounding box center [501, 334] width 324 height 312
click at [476, 384] on p "soramusubiは、誰もが、お空っ子のための特別で可愛らしい空間を作り出すことのできるメモリアル品を取り揃えています。 メモリアルスペースを用意すること、…" at bounding box center [501, 334] width 324 height 312
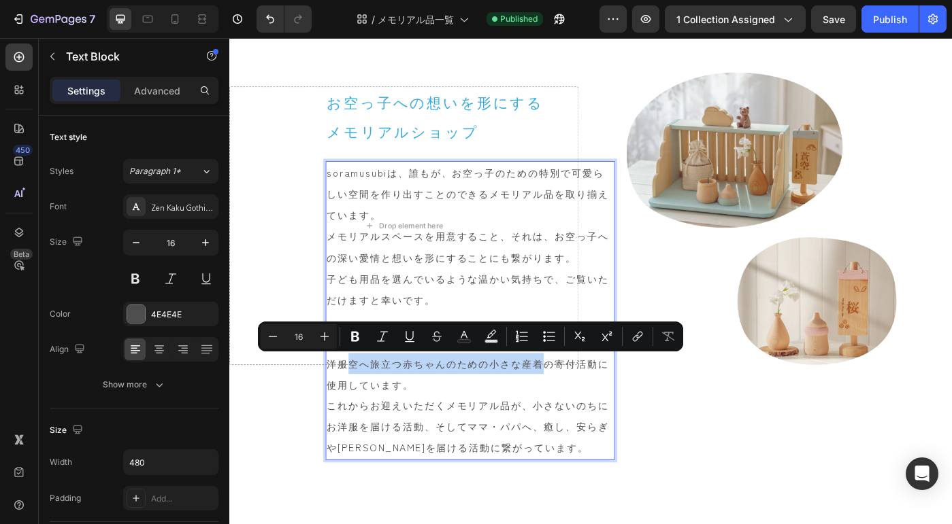
drag, startPoint x: 364, startPoint y: 407, endPoint x: 581, endPoint y: 406, distance: 217.0
click at [581, 406] on p "soramusubiは、誰もが、お空っ子のための特別で可愛らしい空間を作り出すことのできるメモリアル品を取り揃えています。 メモリアルスペースを用意すること、…" at bounding box center [501, 345] width 324 height 335
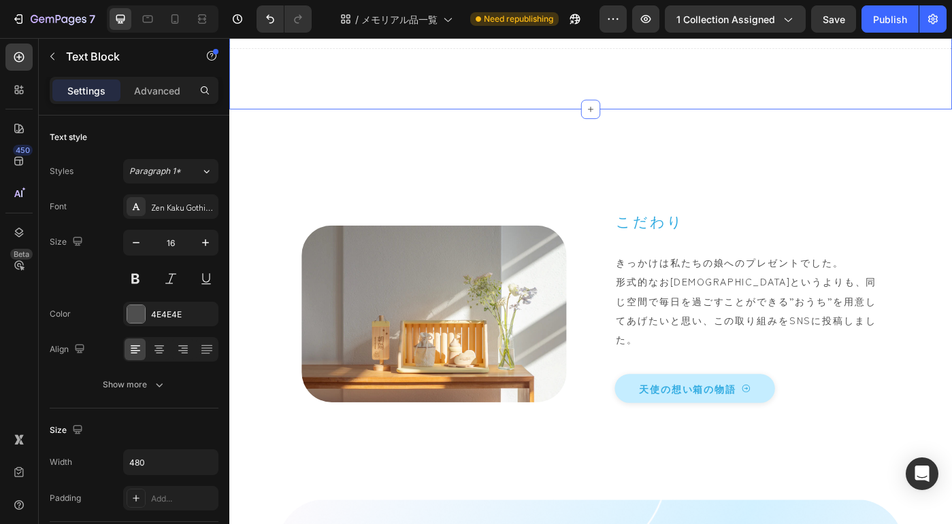
scroll to position [2223, 0]
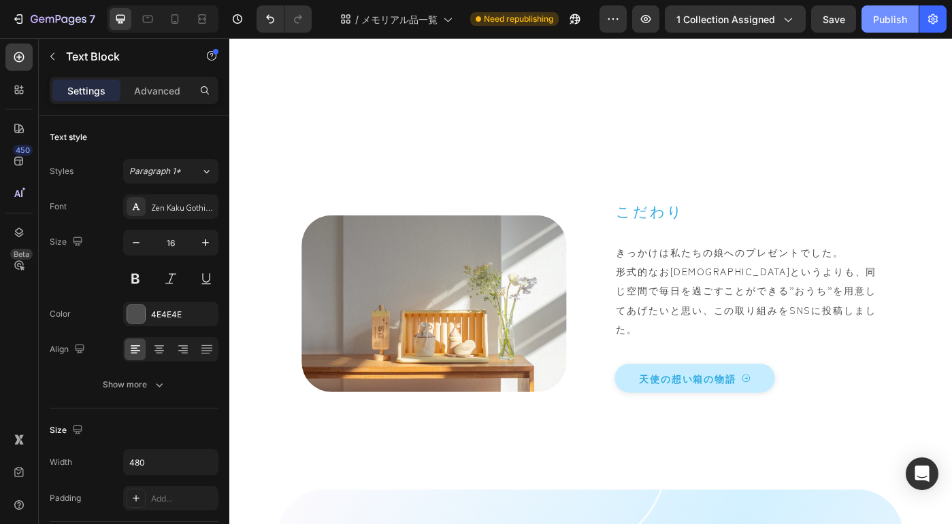
click at [883, 25] on div "Publish" at bounding box center [890, 19] width 34 height 14
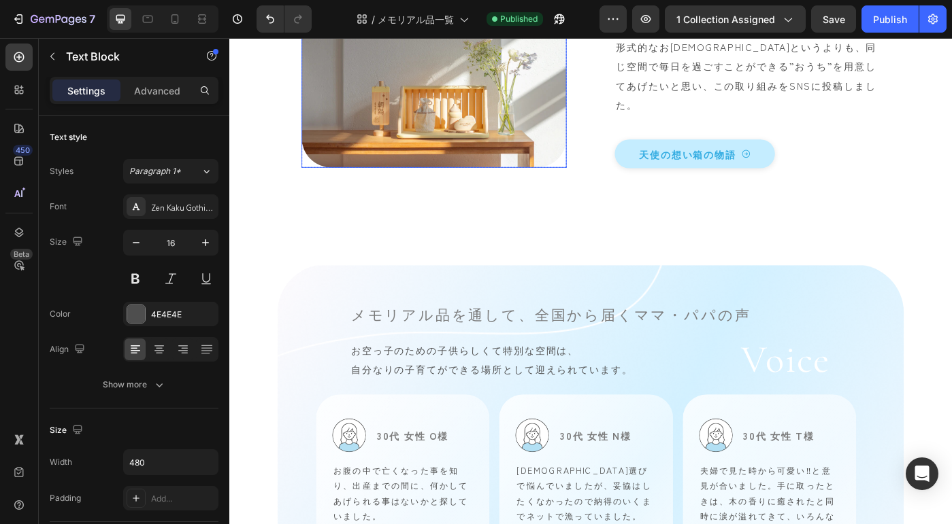
scroll to position [2492, 0]
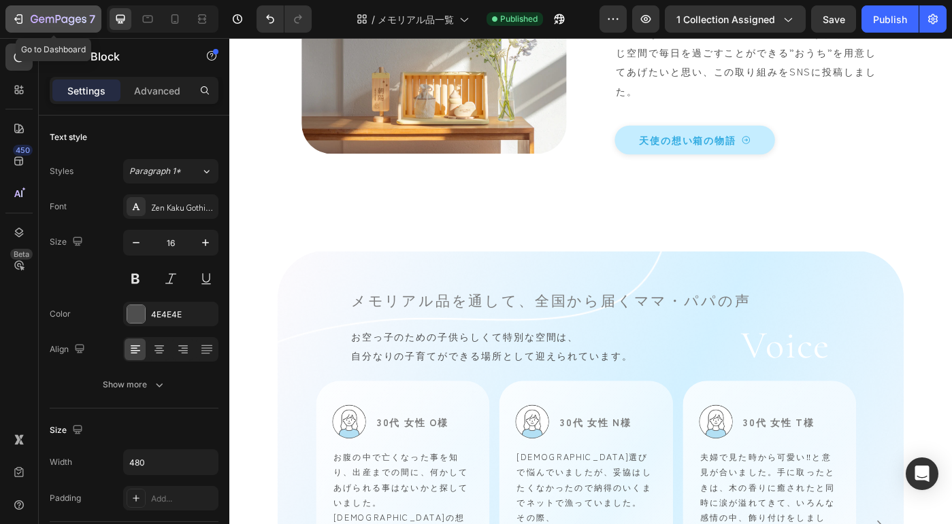
click at [65, 18] on icon "button" at bounding box center [59, 20] width 56 height 12
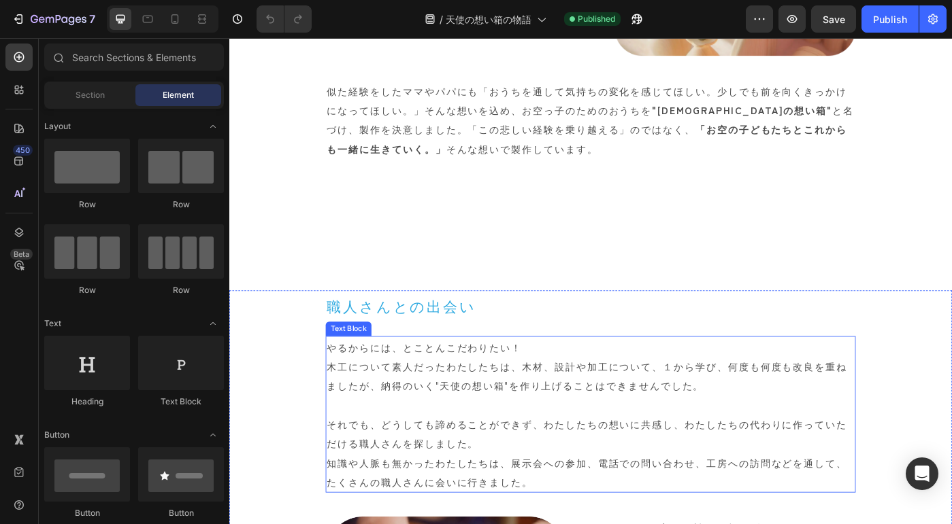
scroll to position [1789, 0]
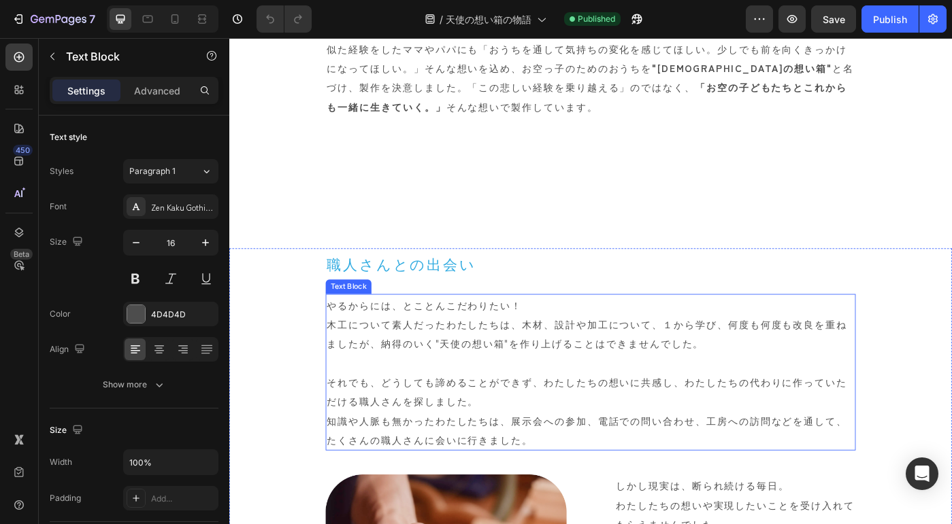
click at [484, 468] on p "やるからには、とことんこだわりたい！ 木工について素人だったわたしたちは、木材、設計や加工について、１から学び、何度も何度も改良を重ねましたが、納得のいく"天…" at bounding box center [637, 416] width 596 height 174
click at [488, 468] on p "やるからには、とことんこだわりたい！ 木工について素人だったわたしたちは、木材、設計や加工について、１から学び、何度も何度も改良を重ねましたが、納得のいく"天…" at bounding box center [637, 416] width 596 height 174
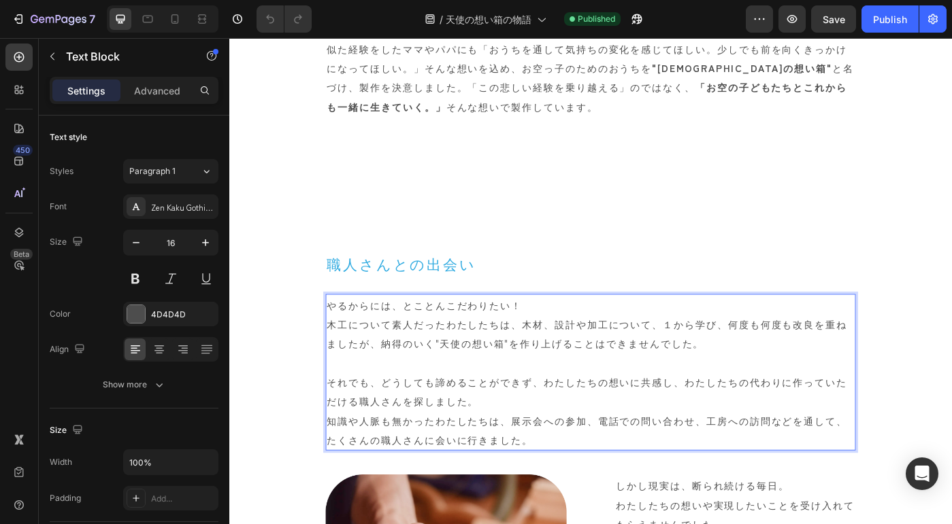
click at [554, 465] on p "やるからには、とことんこだわりたい！ 木工について素人だったわたしたちは、木材、設計や加工について、１から学び、何度も何度も改良を重ねましたが、納得のいく"天…" at bounding box center [637, 416] width 596 height 174
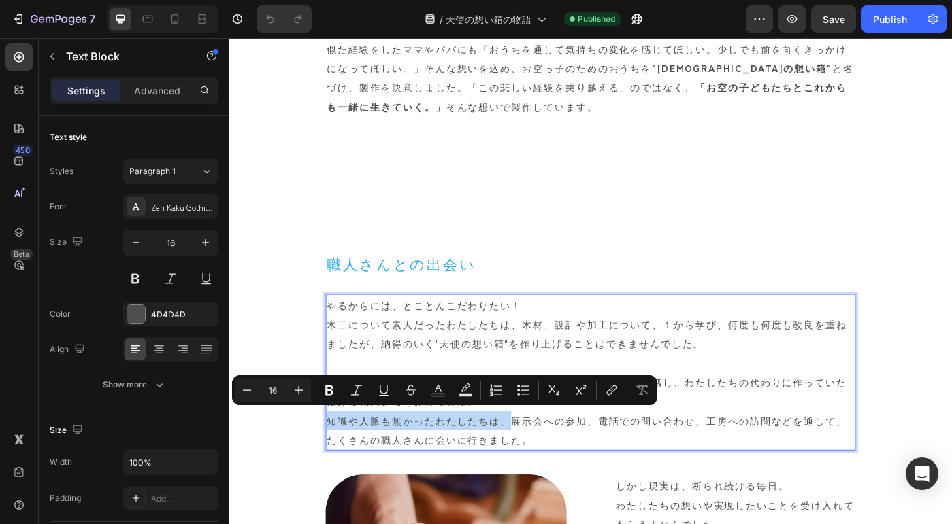
drag, startPoint x: 547, startPoint y: 467, endPoint x: 344, endPoint y: 471, distance: 202.8
click at [344, 471] on p "やるからには、とことんこだわりたい！ 木工について素人だったわたしたちは、木材、設計や加工について、１から学び、何度も何度も改良を重ねましたが、納得のいく"天…" at bounding box center [637, 416] width 596 height 174
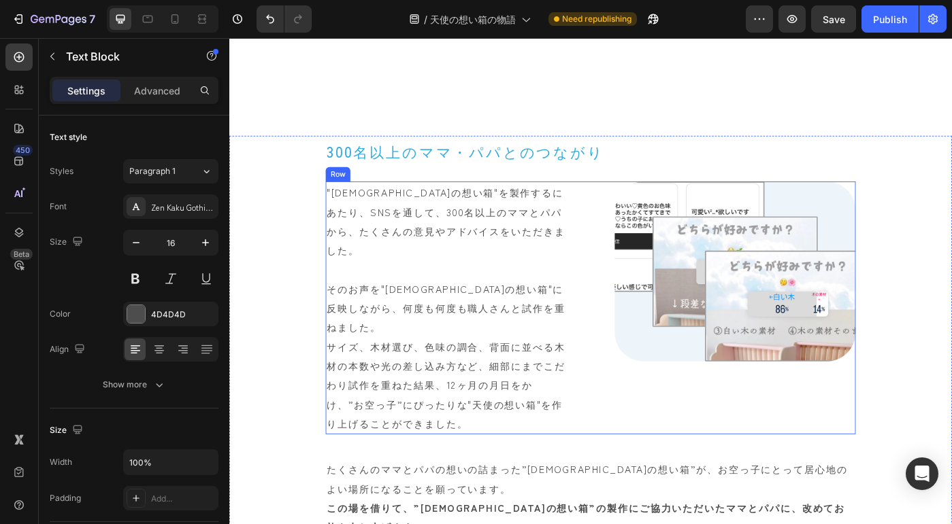
scroll to position [2584, 0]
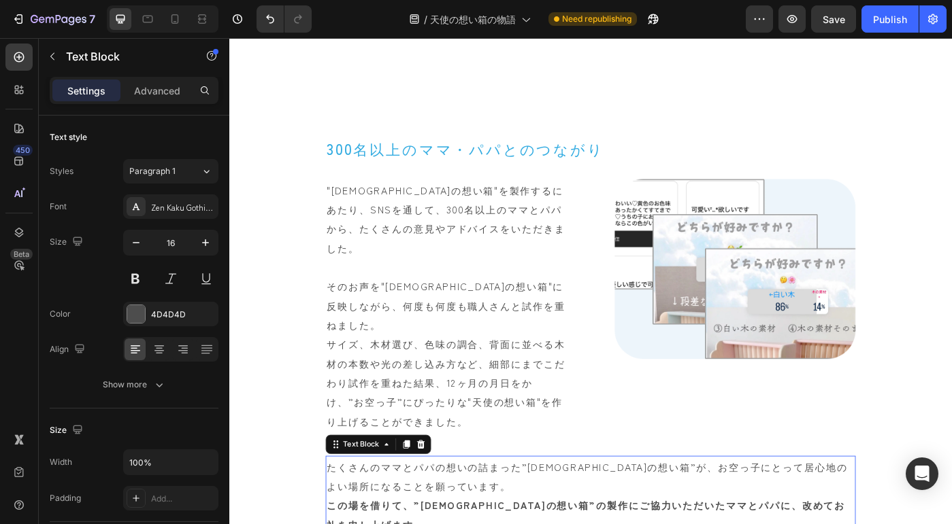
click at [504, 512] on p "たくさんのママとパパの想いの詰まった”天使の想い箱”が、お空っ子にとって居心地のよい場所になることを願っています。" at bounding box center [637, 534] width 596 height 44
click at [507, 512] on p "たくさんのママとパパの想いの詰まった”天使の想い箱”が、お空っ子にとって居心地のよい場所になることを願っています。" at bounding box center [637, 534] width 596 height 44
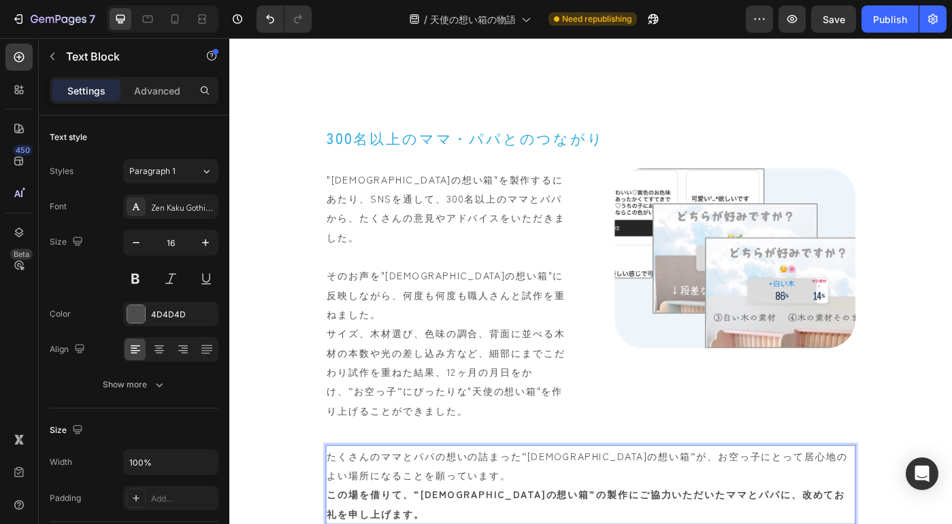
scroll to position [2610, 0]
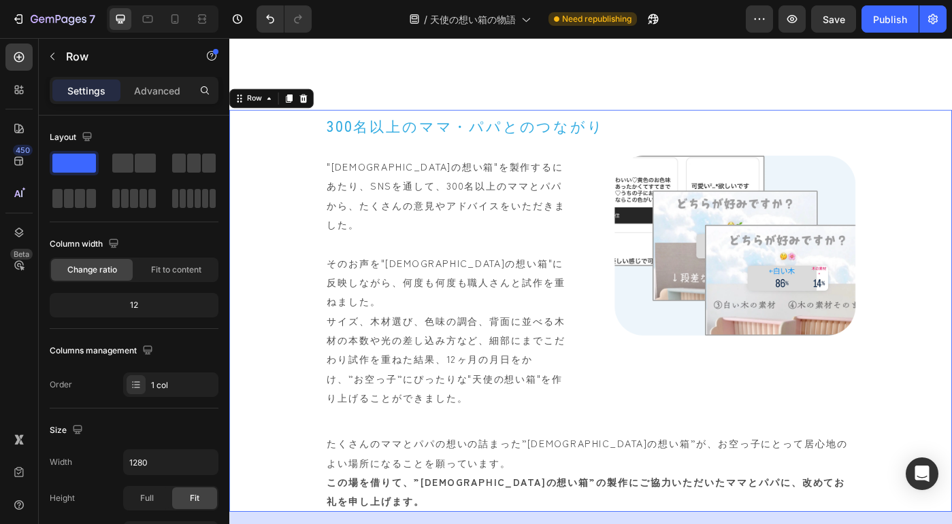
click at [939, 491] on div "300名以上のママ・パパとのつながり Heading "天使の想い箱"を製作するにあたり、SNSを通して、300名以上のママとパパから、たくさんの意見やアドバ…" at bounding box center [637, 346] width 816 height 454
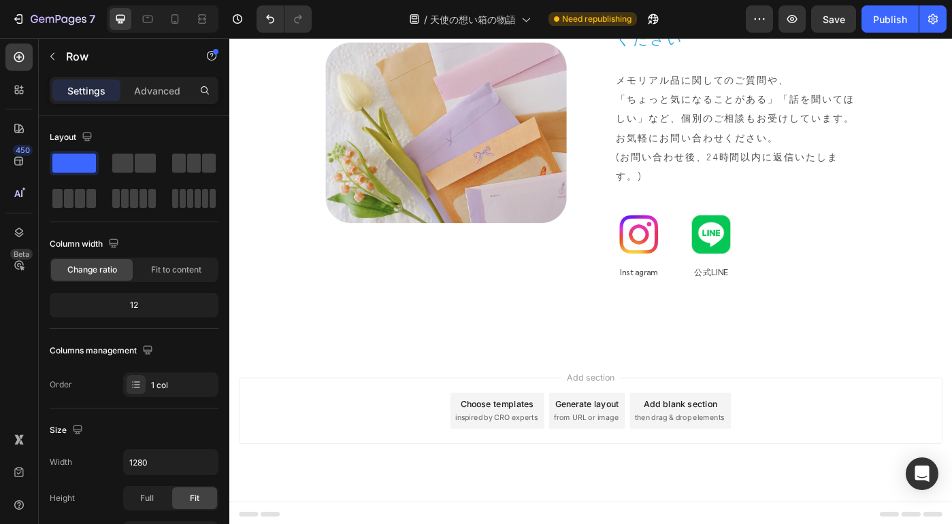
scroll to position [3363, 0]
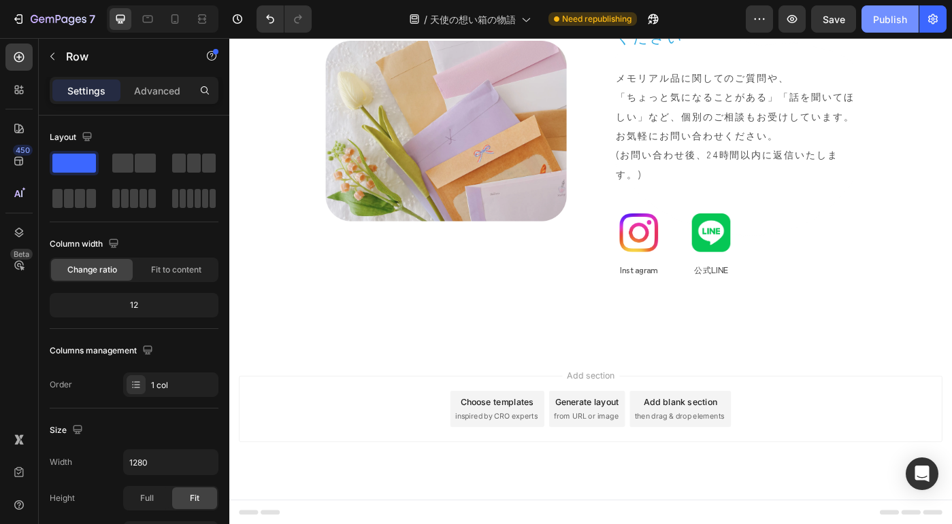
click at [905, 20] on div "Publish" at bounding box center [890, 19] width 34 height 14
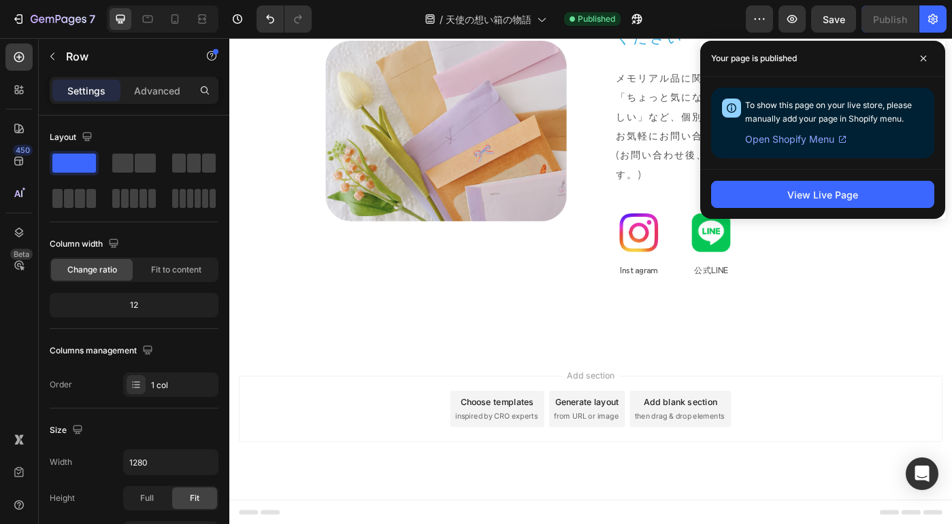
drag, startPoint x: 927, startPoint y: 56, endPoint x: 754, endPoint y: 92, distance: 177.2
click at [926, 56] on span at bounding box center [923, 59] width 22 height 22
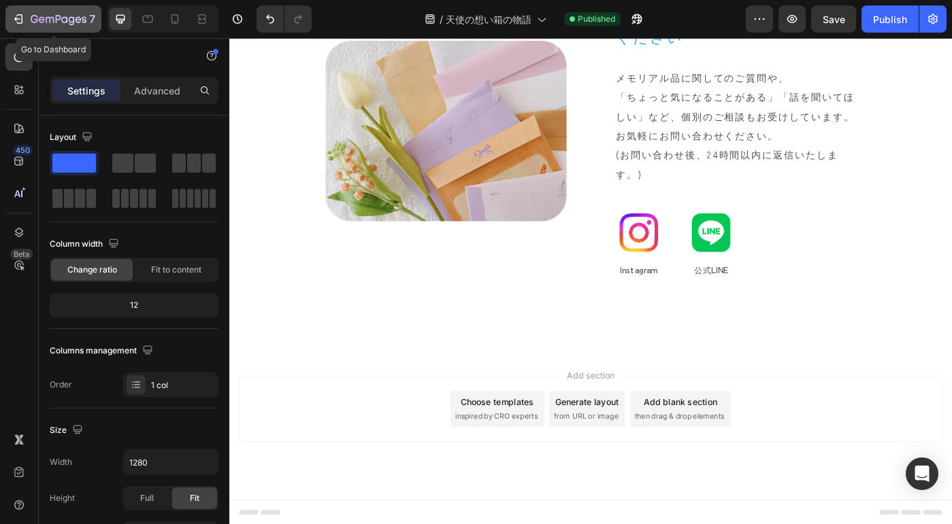
click at [64, 20] on icon "button" at bounding box center [59, 20] width 56 height 12
